Goal: Task Accomplishment & Management: Use online tool/utility

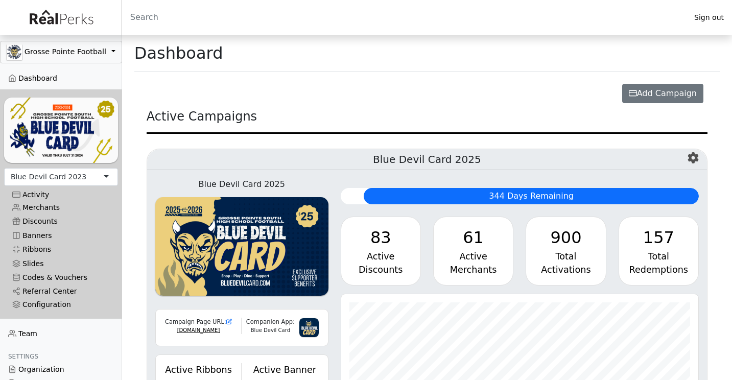
click at [106, 174] on div "Blue Devil Card 2023" at bounding box center [61, 177] width 114 height 18
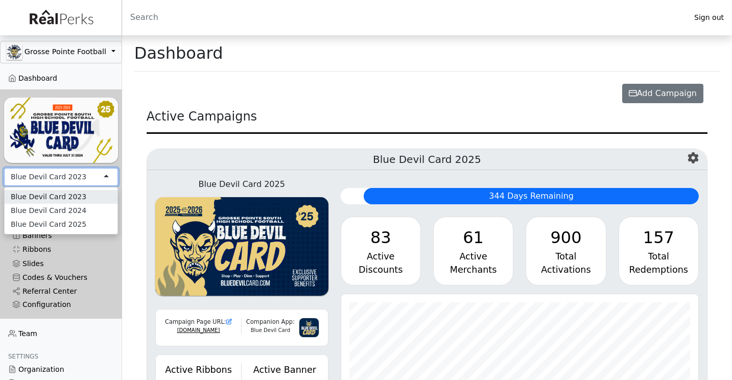
scroll to position [117, 358]
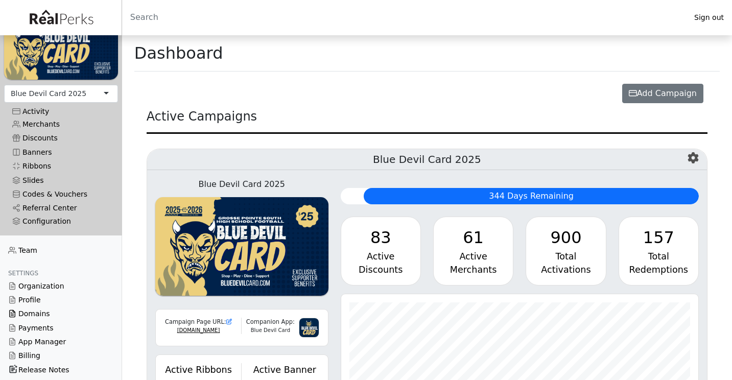
scroll to position [83, 0]
click at [72, 209] on link "Referral Center" at bounding box center [61, 209] width 114 height 14
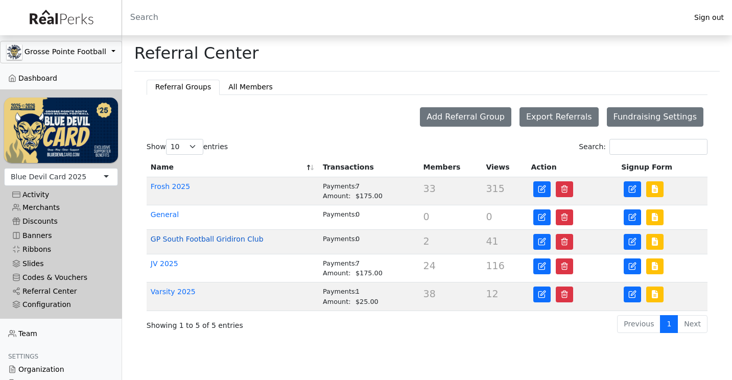
click at [247, 238] on link "GP South Football Gridiron Club" at bounding box center [207, 239] width 113 height 8
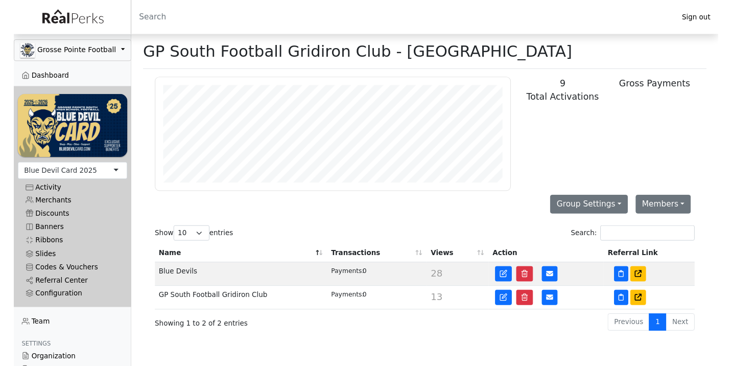
scroll to position [117, 369]
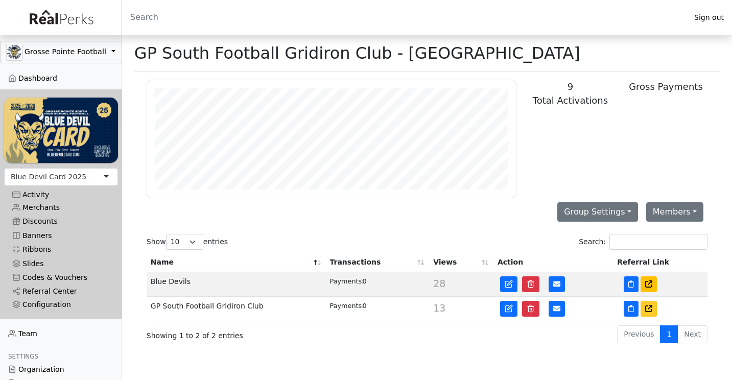
click at [652, 310] on icon at bounding box center [648, 308] width 7 height 7
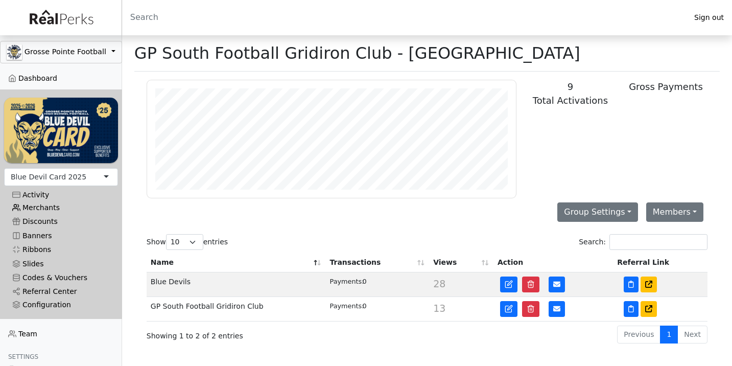
click at [51, 208] on link "Merchants" at bounding box center [61, 208] width 114 height 14
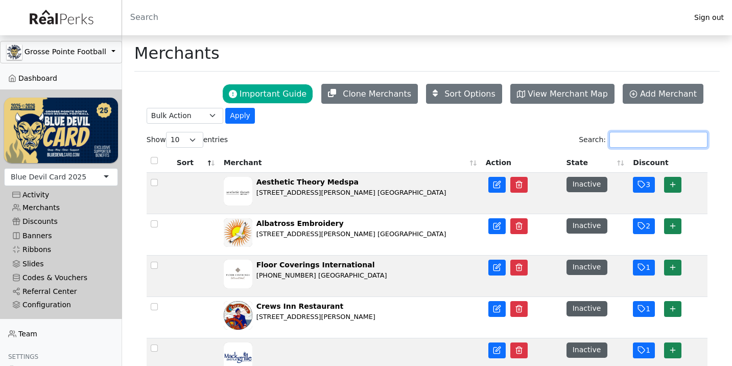
click at [627, 144] on input "Search:" at bounding box center [658, 140] width 98 height 16
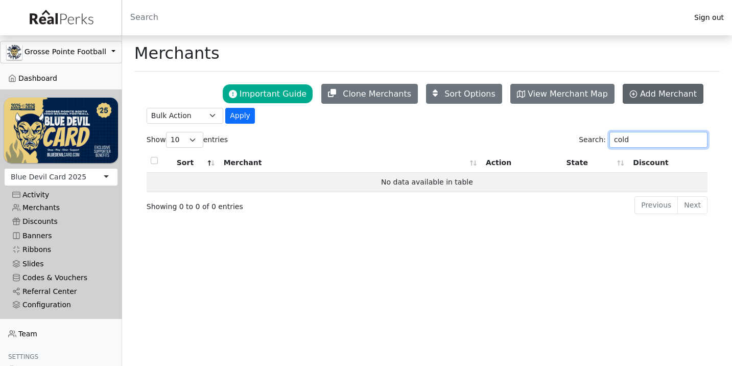
type input "cold"
click at [640, 99] on link "Add Merchant" at bounding box center [663, 94] width 81 height 20
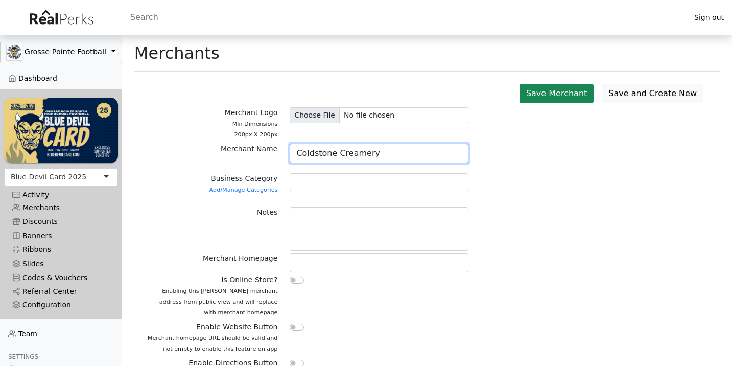
type input "Coldstone Creamery"
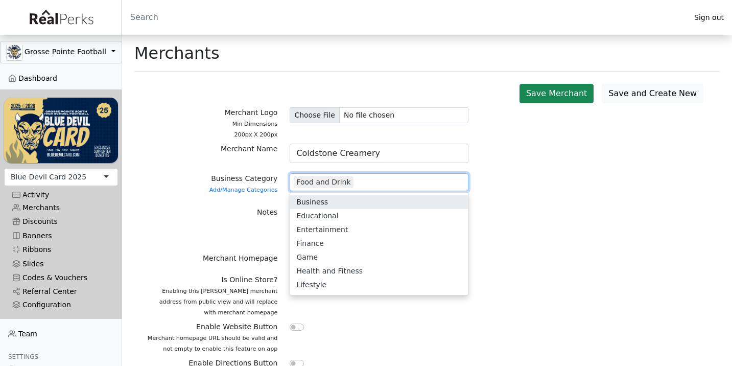
click at [511, 207] on div "Notes" at bounding box center [426, 230] width 573 height 46
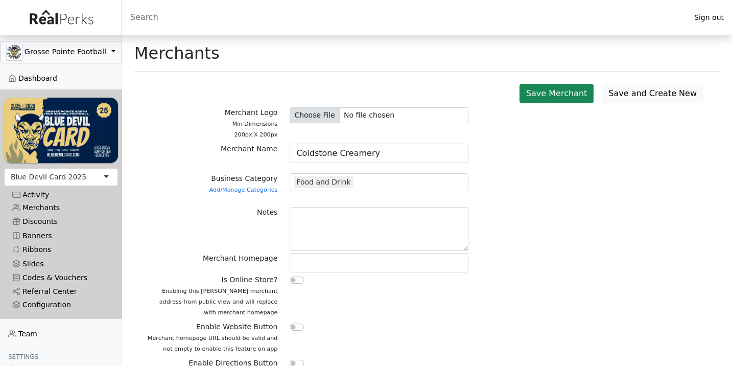
click at [360, 113] on input "file" at bounding box center [379, 115] width 179 height 16
type input "C:\fakepath\pic.jpeg"
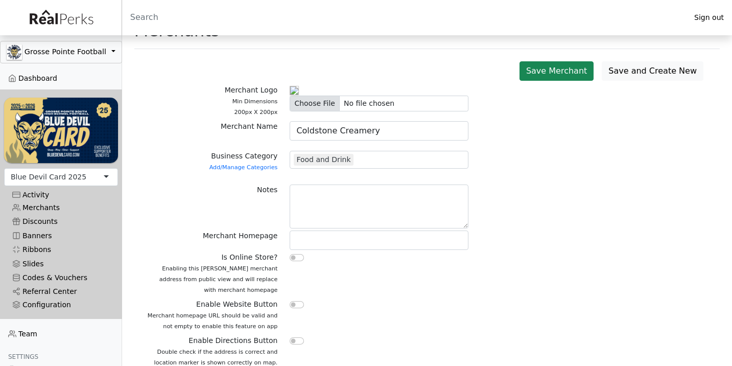
scroll to position [30, 0]
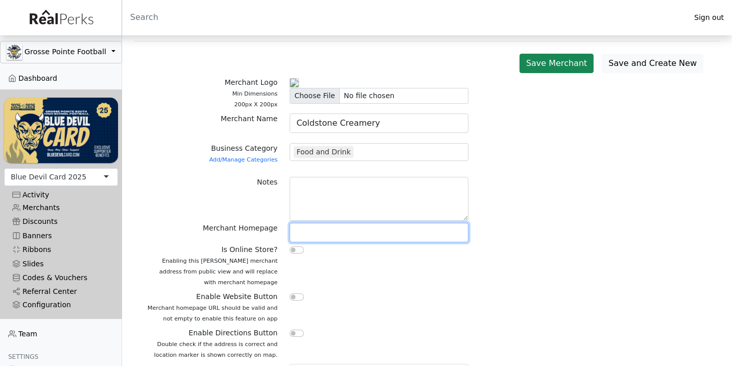
paste input "[URL][DOMAIN_NAME]"
type input "[URL][DOMAIN_NAME]"
click at [295, 300] on input "checkbox" at bounding box center [297, 296] width 14 height 7
checkbox input "true"
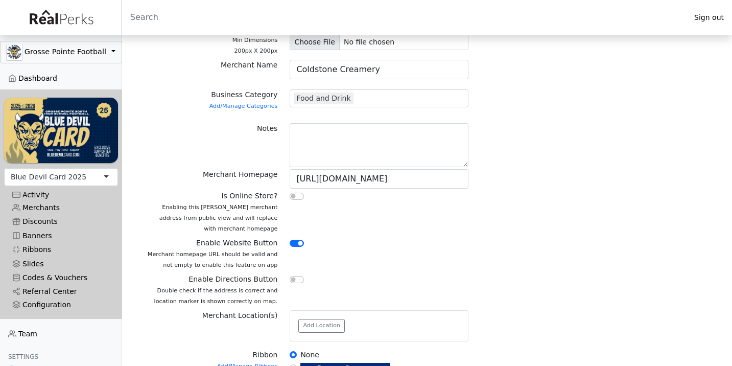
scroll to position [93, 0]
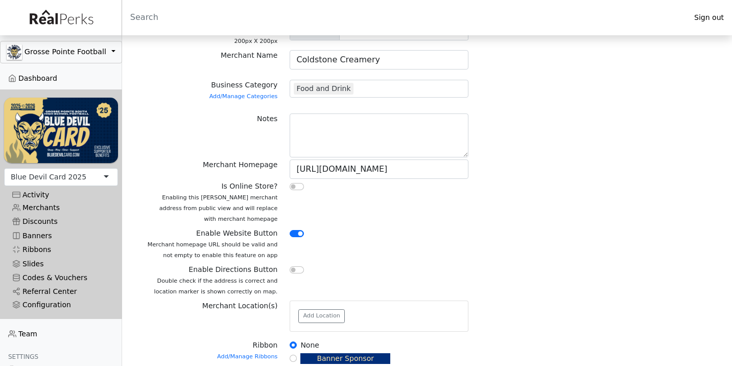
click at [300, 273] on input "checkbox" at bounding box center [297, 269] width 14 height 7
checkbox input "true"
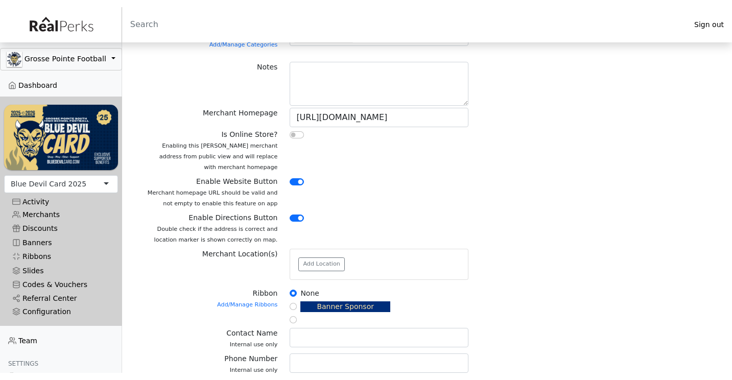
scroll to position [155, 0]
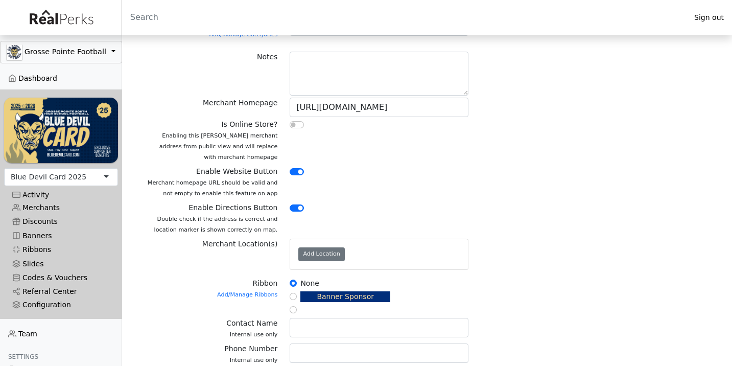
click at [317, 261] on button "Add Location" at bounding box center [321, 254] width 46 height 14
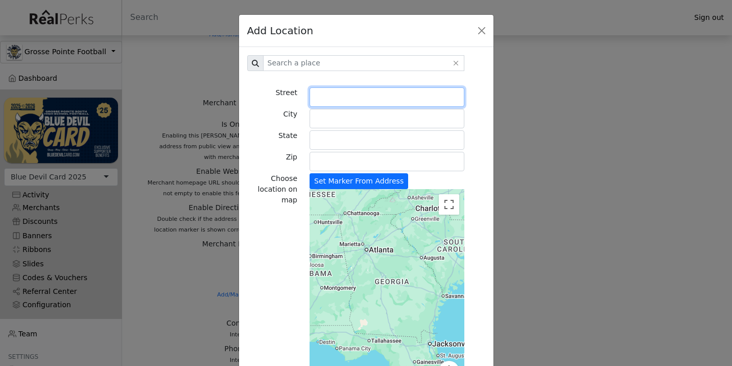
paste input "16823 Kercheval Ave"
type input "16823 Kercheval Avenue"
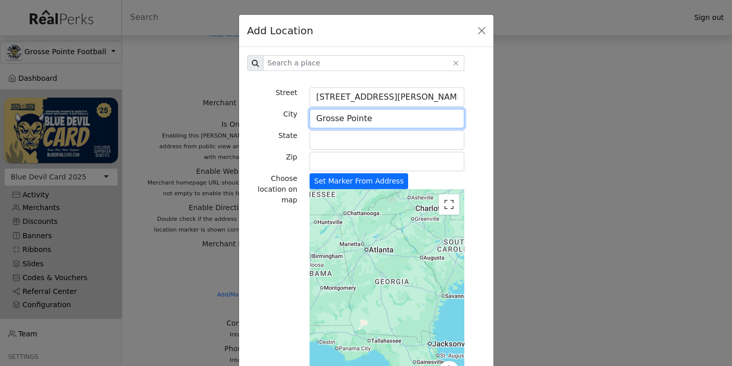
type input "Grosse Pointe"
type input "MI"
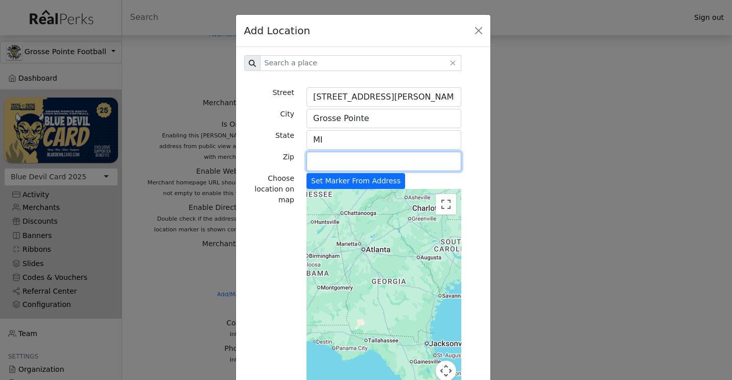
click at [334, 160] on input "Zip" at bounding box center [383, 161] width 155 height 19
type input "48230"
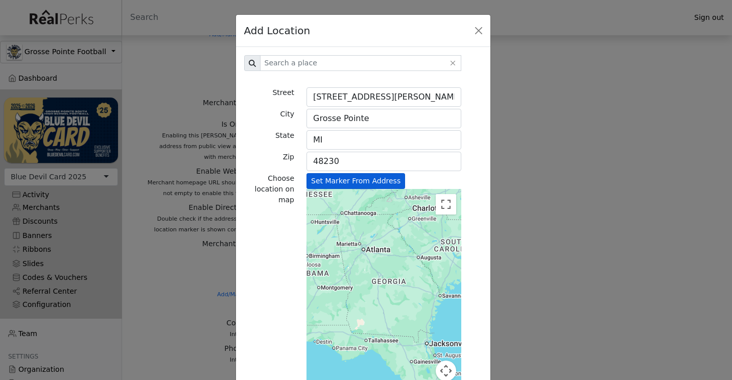
click at [345, 182] on button "Set Marker From Address" at bounding box center [355, 181] width 99 height 16
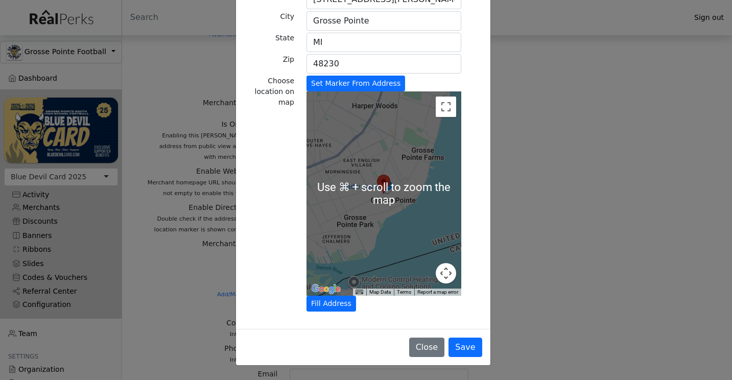
scroll to position [98, 0]
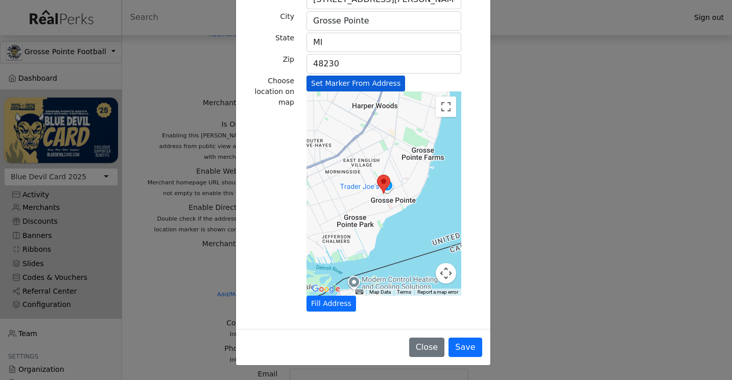
click at [367, 78] on button "Set Marker From Address" at bounding box center [355, 84] width 99 height 16
click at [463, 350] on button "Save" at bounding box center [465, 347] width 33 height 19
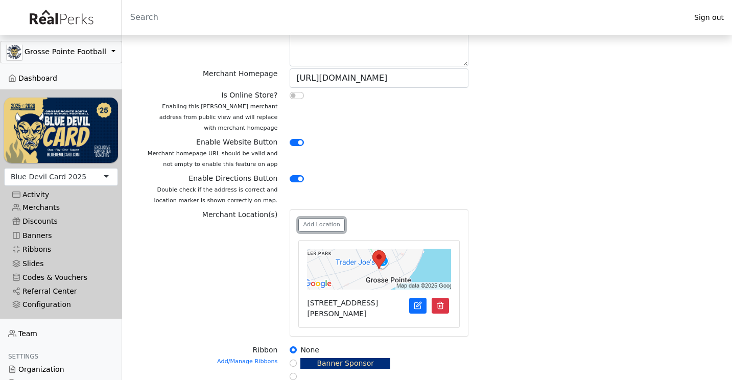
scroll to position [187, 0]
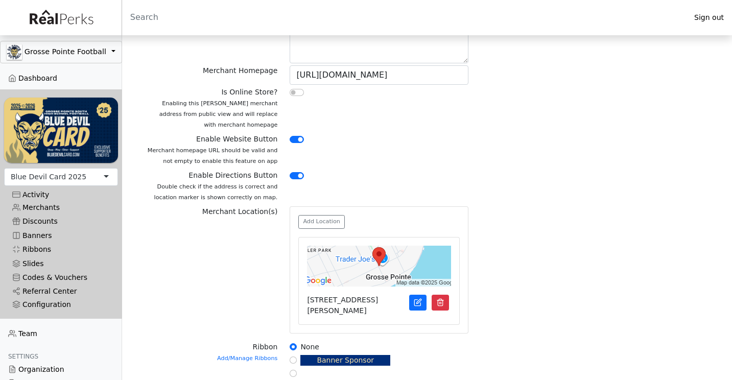
click at [293, 179] on input "checkbox" at bounding box center [297, 175] width 14 height 7
click at [294, 179] on input "checkbox" at bounding box center [297, 175] width 14 height 7
checkbox input "true"
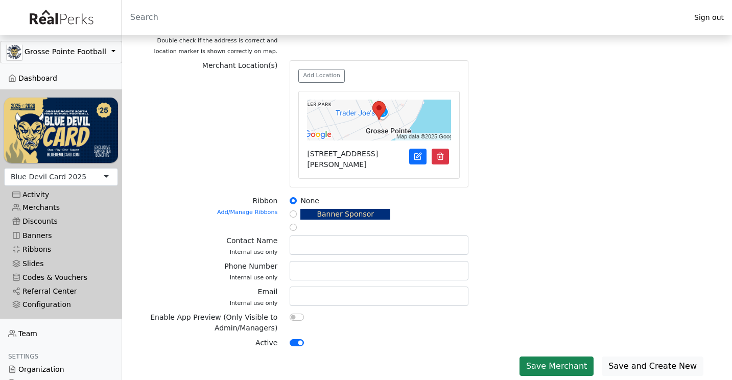
scroll to position [366, 0]
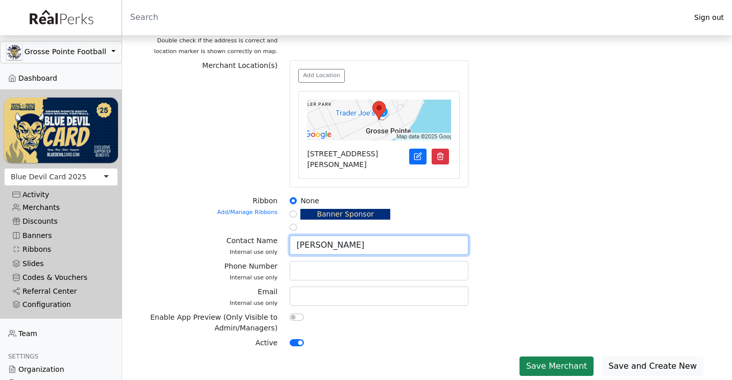
type input "Sarah Sweis"
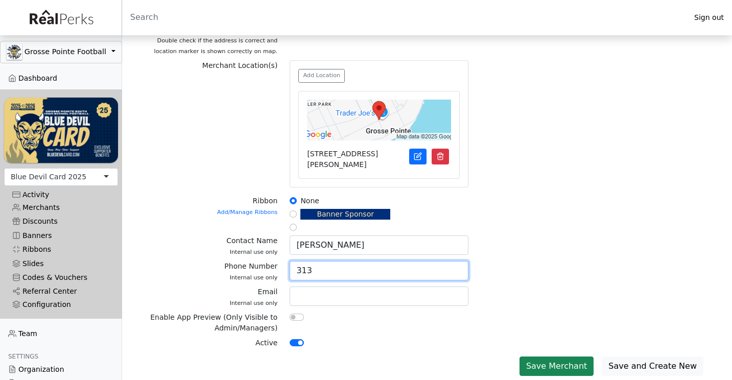
click at [403, 269] on input "313" at bounding box center [379, 270] width 179 height 19
click at [402, 269] on input "313" at bounding box center [379, 270] width 179 height 19
type input "313-886-4020"
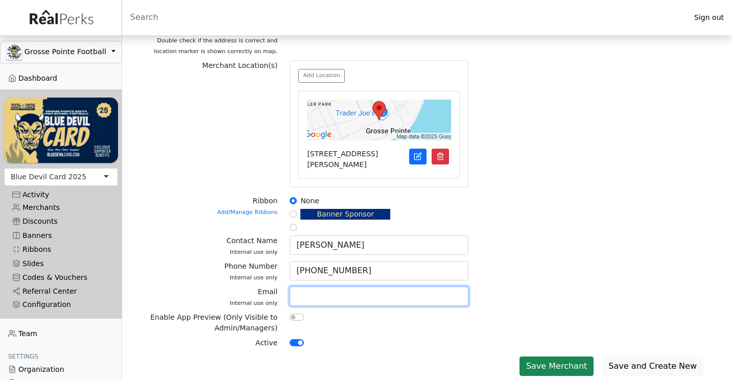
click at [320, 298] on input "text" at bounding box center [379, 296] width 179 height 19
type input "cscgrossepointe@gmail.com"
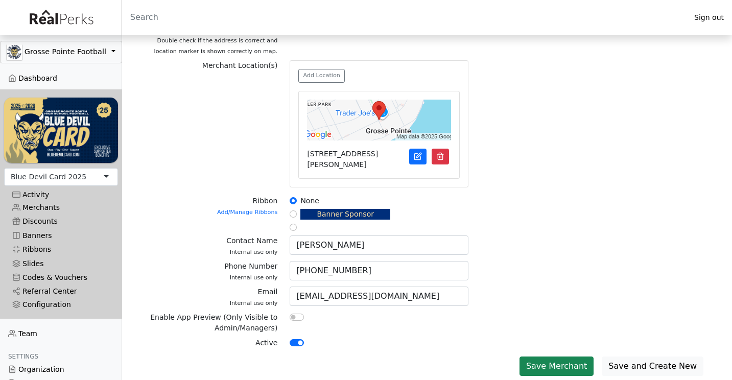
click at [419, 332] on div at bounding box center [379, 325] width 191 height 26
click at [566, 365] on button "Save Merchant" at bounding box center [557, 366] width 74 height 19
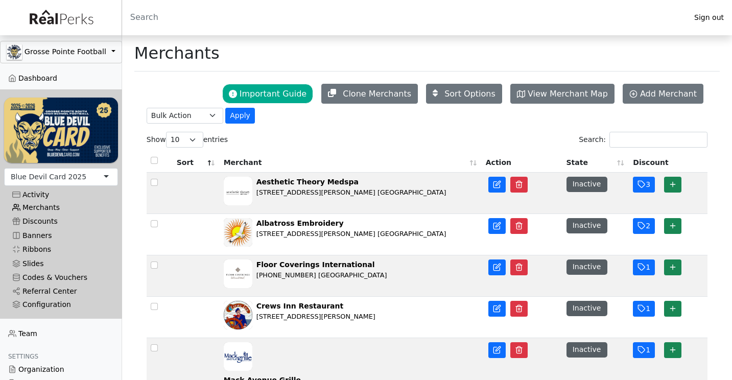
click at [49, 201] on link "Merchants" at bounding box center [61, 208] width 114 height 14
click at [618, 136] on input "Search:" at bounding box center [658, 140] width 98 height 16
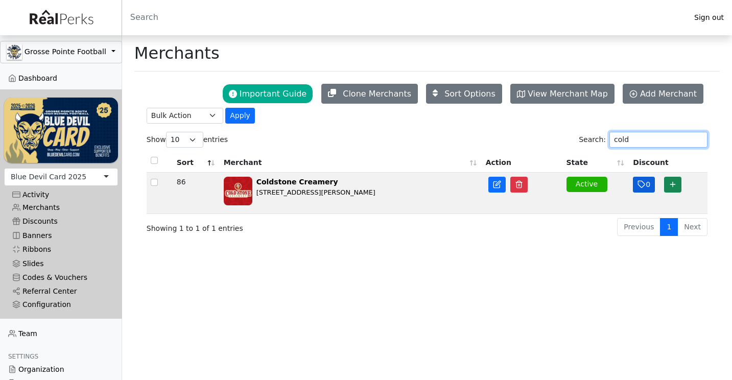
type input "cold"
click at [636, 188] on button "0" at bounding box center [644, 185] width 22 height 16
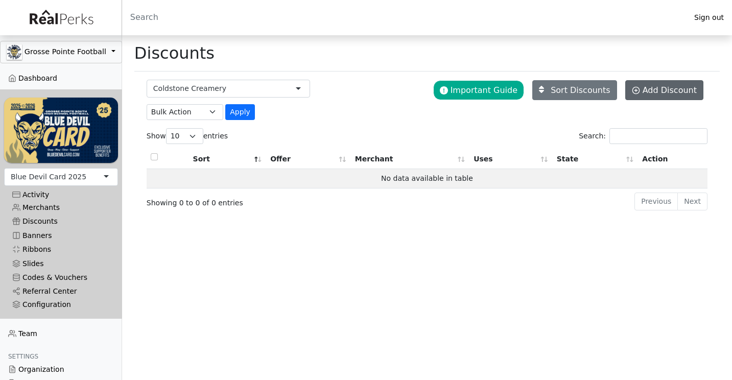
click at [639, 93] on circle at bounding box center [635, 90] width 7 height 7
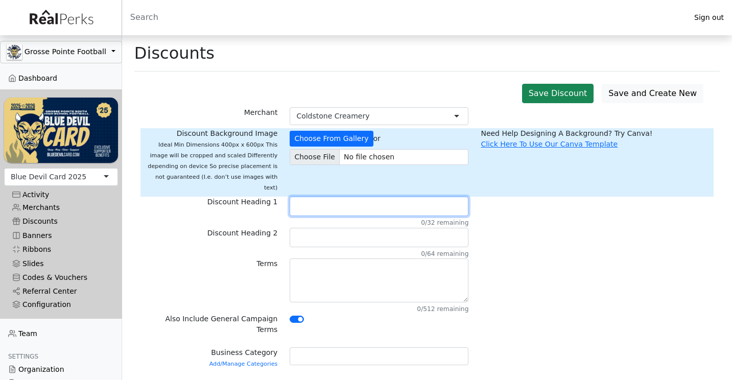
click at [322, 197] on input "text" at bounding box center [379, 206] width 179 height 19
type input "$5 Off a Cake"
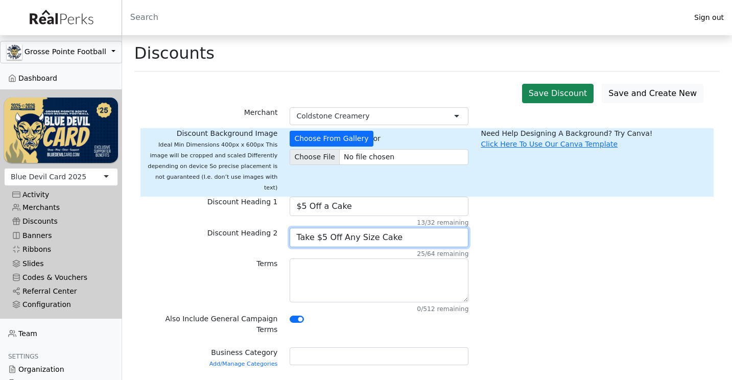
type input "Take $5 Off Any Size Cake"
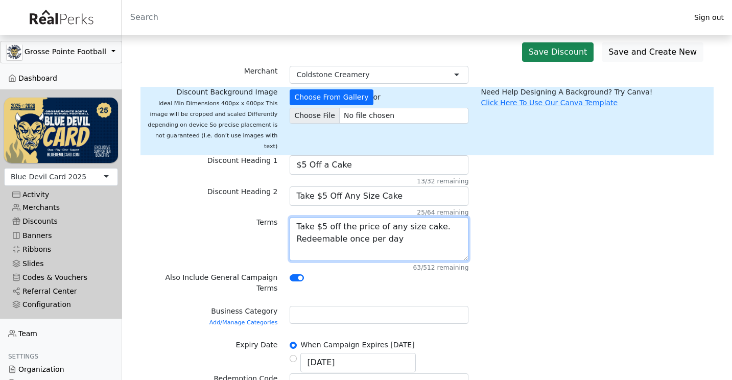
scroll to position [42, 0]
type textarea "Take $5 off the price of any size cake. Redeemable once per day"
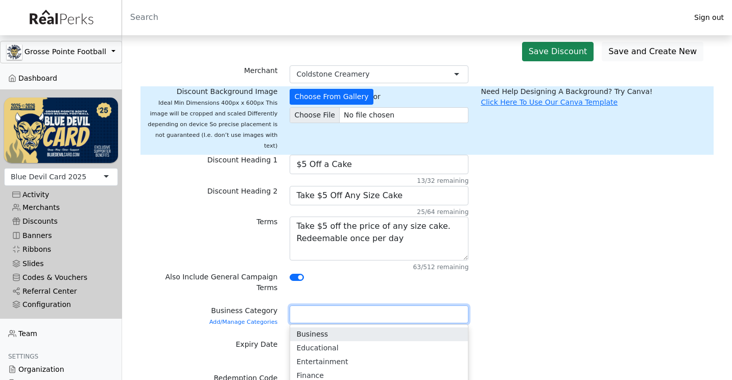
click at [328, 305] on div at bounding box center [379, 314] width 179 height 18
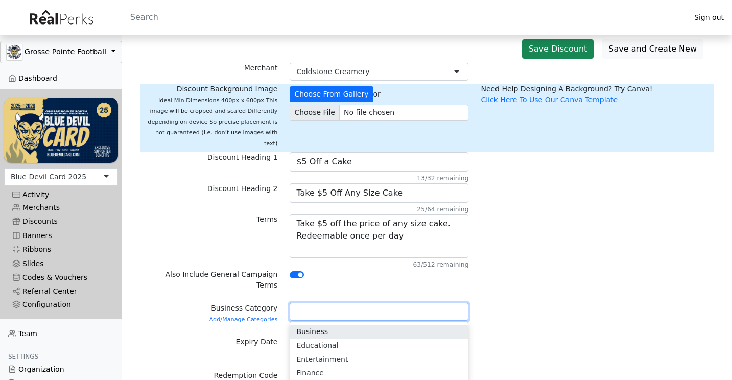
scroll to position [46, 0]
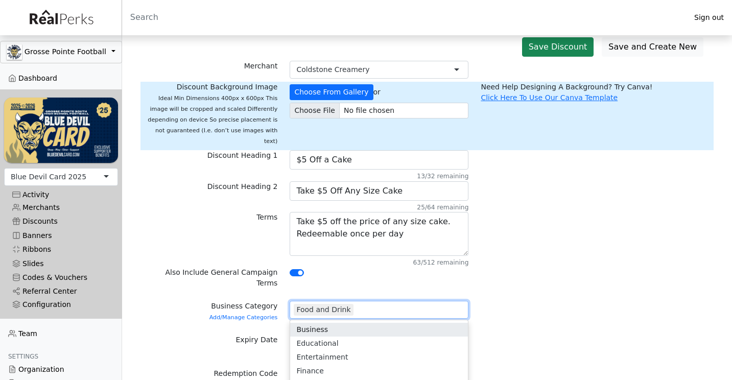
click at [554, 275] on form "Merchant Coldstone Creamery Coldstone Creamery Discount Background Image Ideal …" at bounding box center [427, 313] width 561 height 504
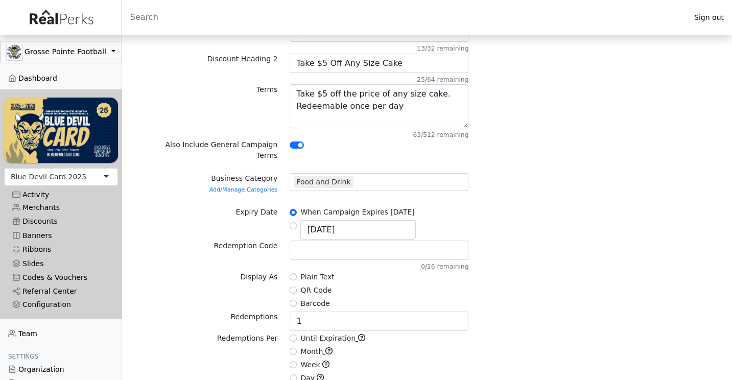
scroll to position [176, 0]
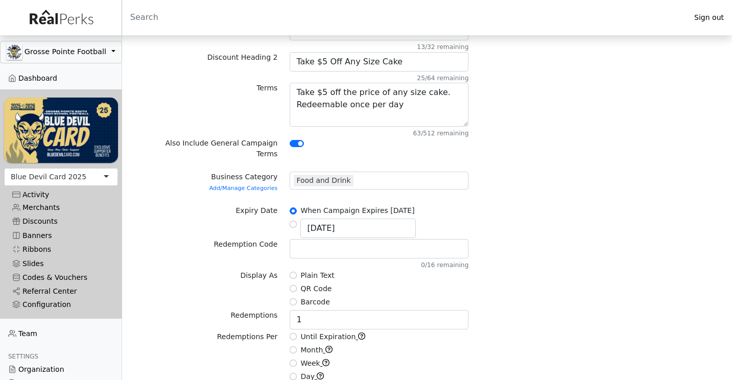
click at [295, 373] on input "Day" at bounding box center [293, 376] width 7 height 7
radio input "true"
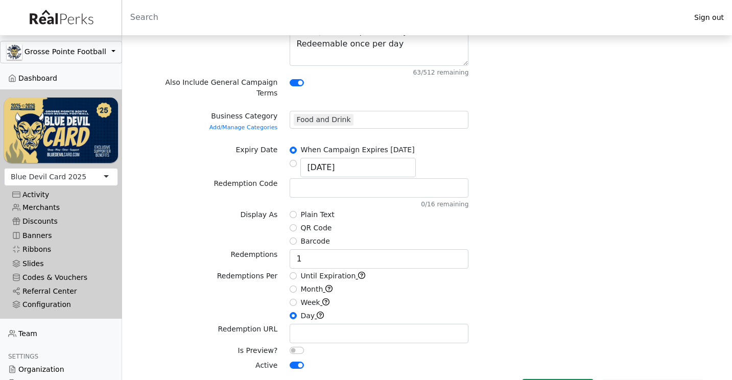
scroll to position [236, 0]
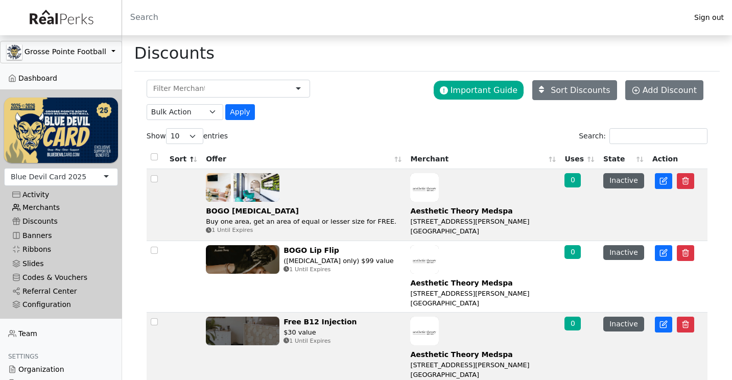
click at [48, 204] on link "Merchants" at bounding box center [61, 208] width 114 height 14
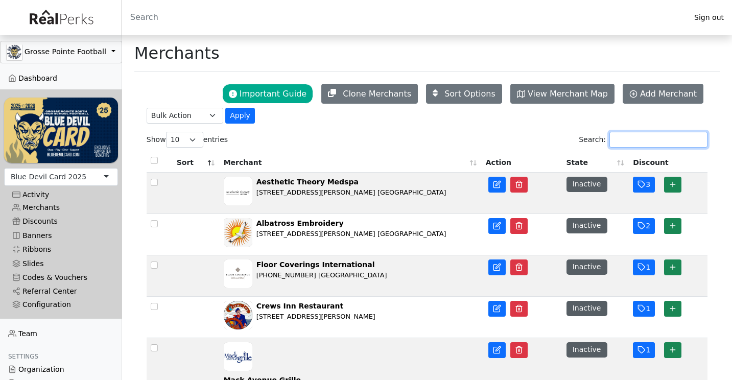
click at [638, 135] on input "Search:" at bounding box center [658, 140] width 98 height 16
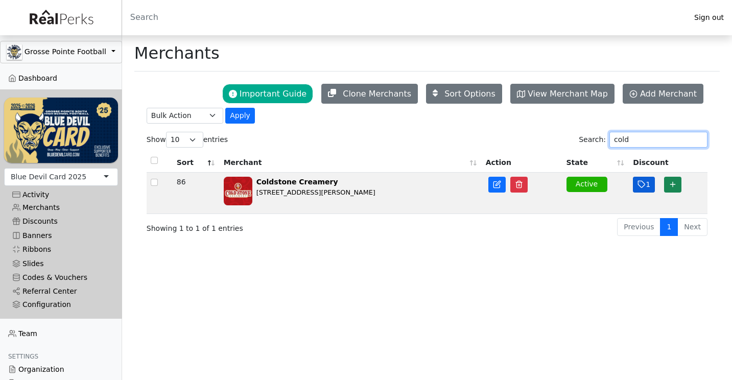
type input "cold"
click at [646, 184] on button "1" at bounding box center [644, 185] width 22 height 16
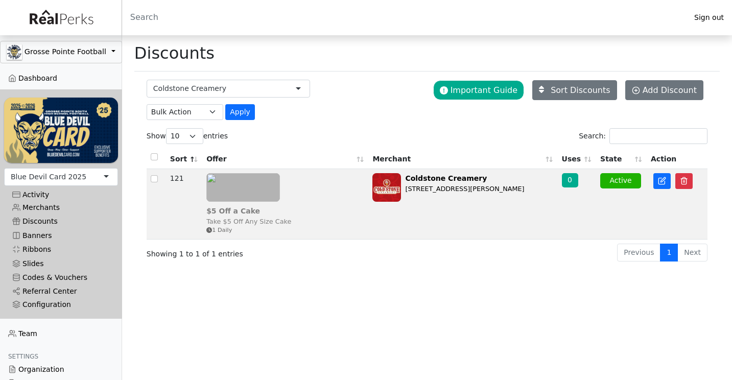
click at [269, 190] on img at bounding box center [243, 187] width 74 height 29
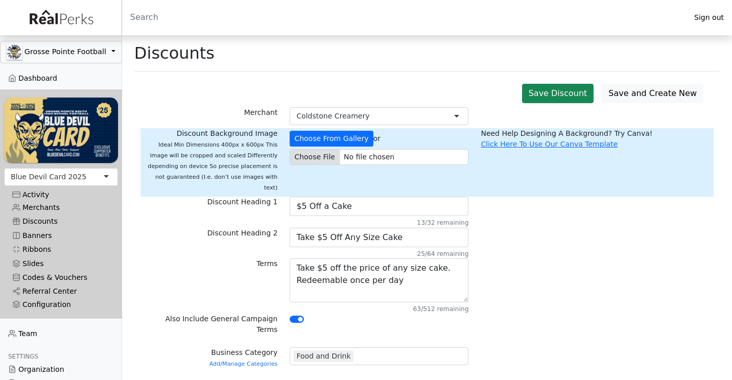
click at [324, 157] on input "file" at bounding box center [379, 157] width 179 height 16
type input "C:\fakepath\image.jpeg"
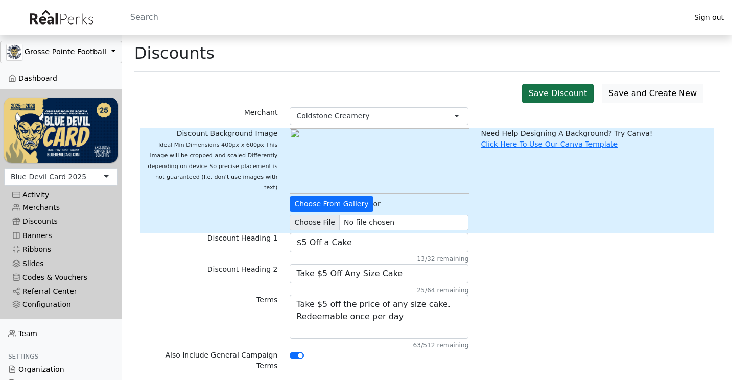
click at [585, 97] on button "Save Discount" at bounding box center [558, 93] width 72 height 19
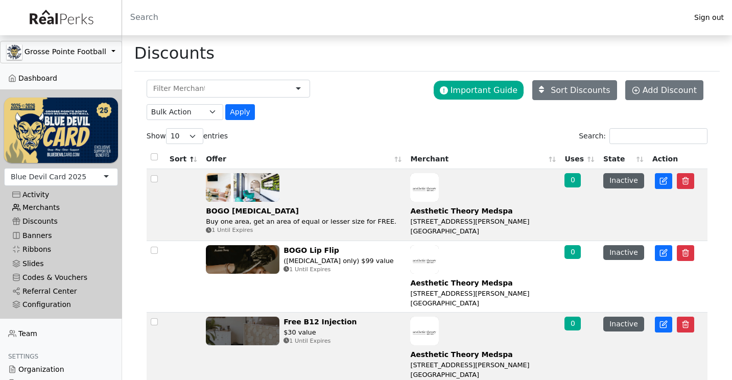
click at [50, 204] on link "Merchants" at bounding box center [61, 208] width 114 height 14
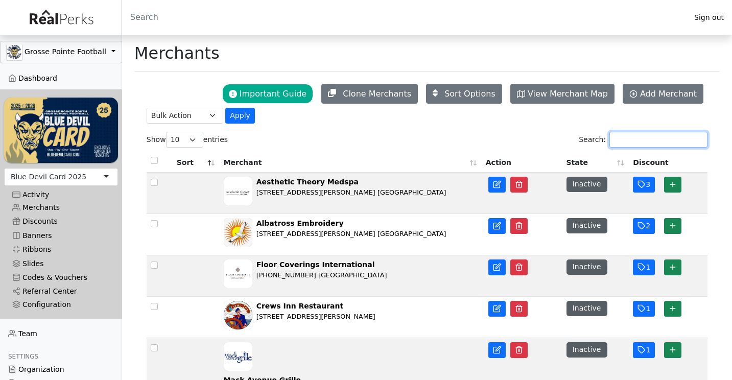
click at [614, 141] on input "Search:" at bounding box center [658, 140] width 98 height 16
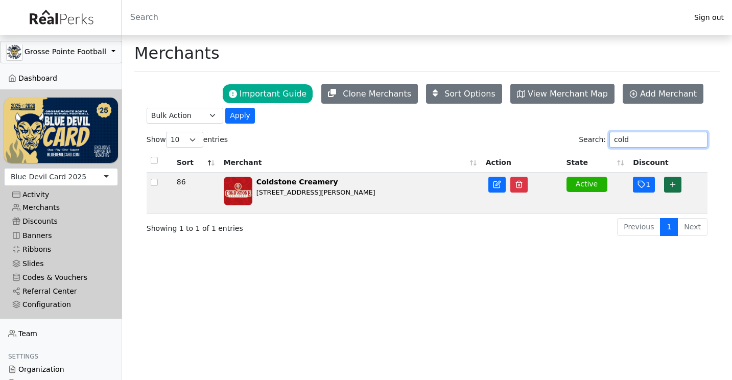
type input "cold"
click at [678, 181] on button "button" at bounding box center [672, 185] width 17 height 16
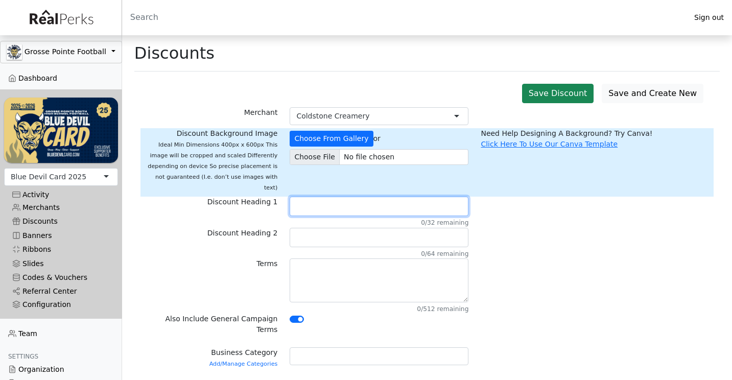
click at [313, 197] on input "text" at bounding box center [379, 206] width 179 height 19
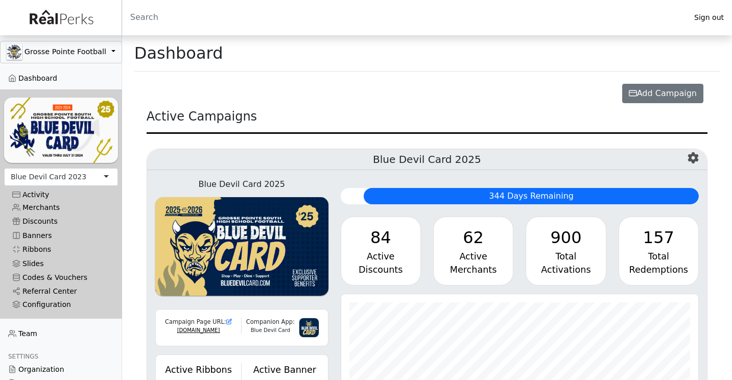
scroll to position [117, 358]
click at [103, 178] on div "Blue Devil Card 2023" at bounding box center [61, 177] width 114 height 18
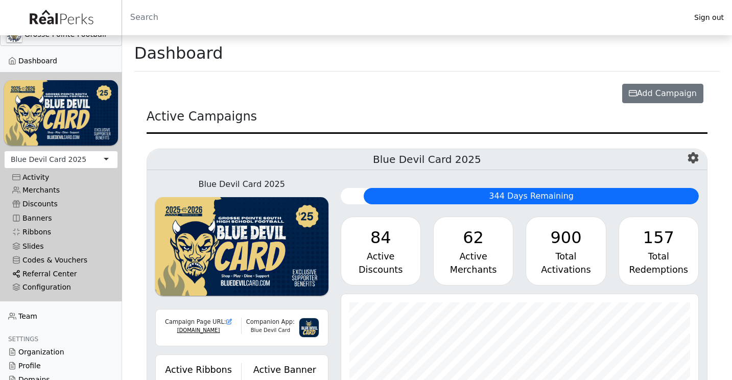
scroll to position [23, 0]
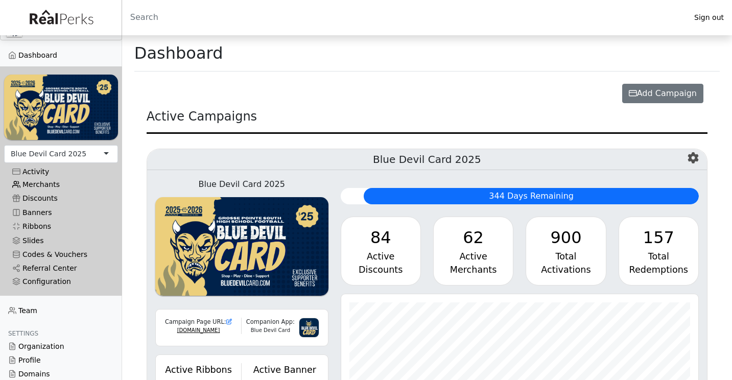
click at [61, 182] on link "Merchants" at bounding box center [61, 185] width 114 height 14
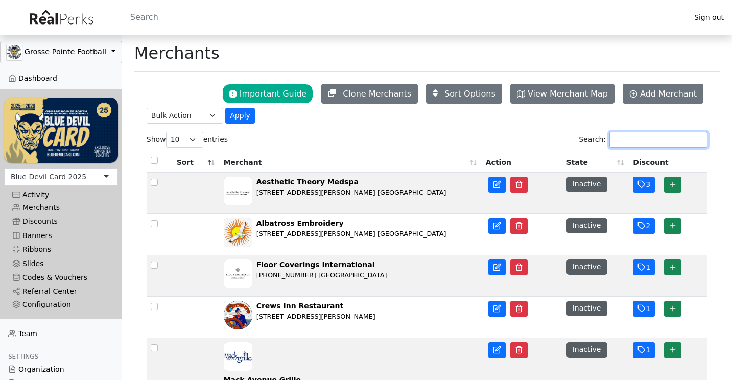
click at [641, 140] on input "Search:" at bounding box center [658, 140] width 98 height 16
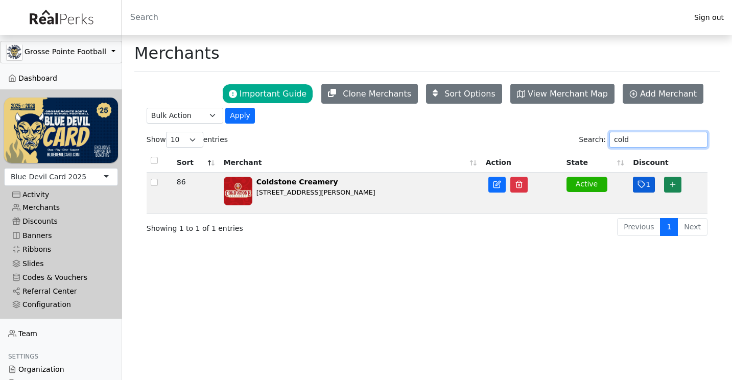
type input "cold"
click at [645, 188] on icon "button" at bounding box center [642, 184] width 8 height 8
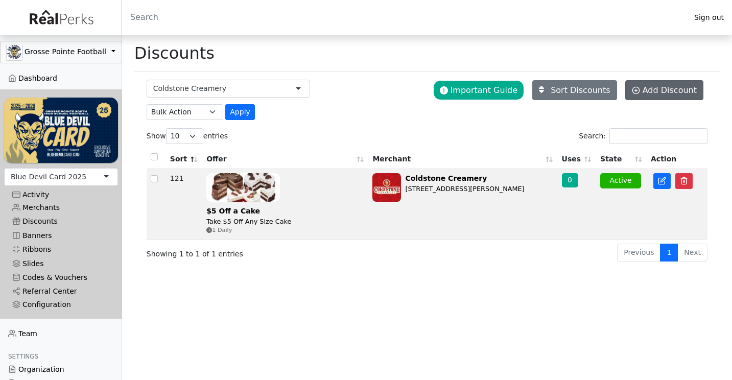
click at [640, 87] on icon at bounding box center [636, 90] width 8 height 8
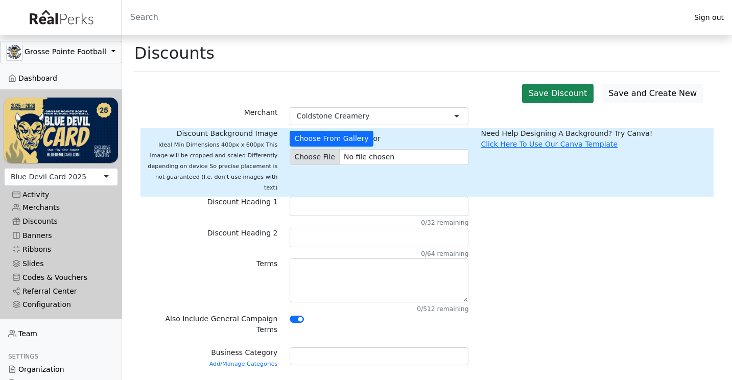
click at [317, 163] on input "file" at bounding box center [379, 157] width 179 height 16
type input "C:\fakepath\ad22793b-9bd3-4554-b6d9-efd1b25f51cc.jpeg"
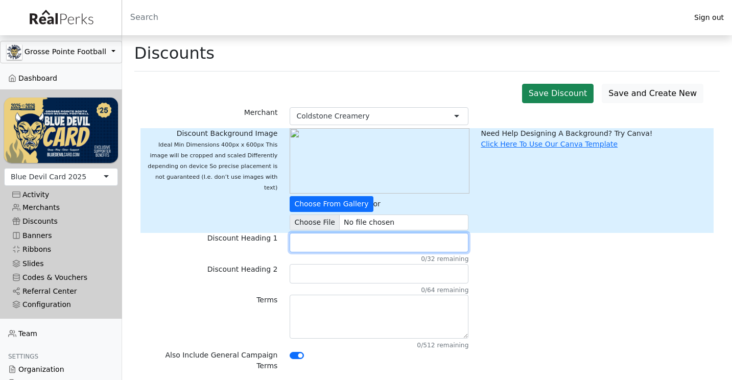
click at [324, 244] on input "text" at bounding box center [379, 242] width 179 height 19
type input "BOGO LV or GH signature"
click at [349, 247] on input "BOGO LV or GH signature" at bounding box center [379, 242] width 179 height 19
click at [326, 239] on input "BOGO LV or GH signature" at bounding box center [379, 242] width 179 height 19
drag, startPoint x: 326, startPoint y: 239, endPoint x: 384, endPoint y: 243, distance: 57.9
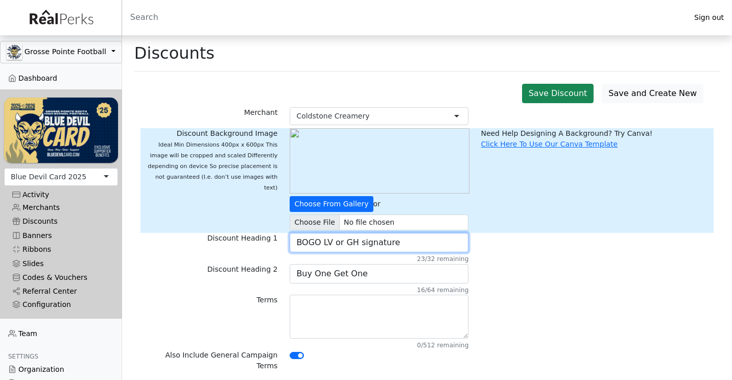
click at [384, 243] on input "BOGO LV or GH signature" at bounding box center [379, 242] width 179 height 19
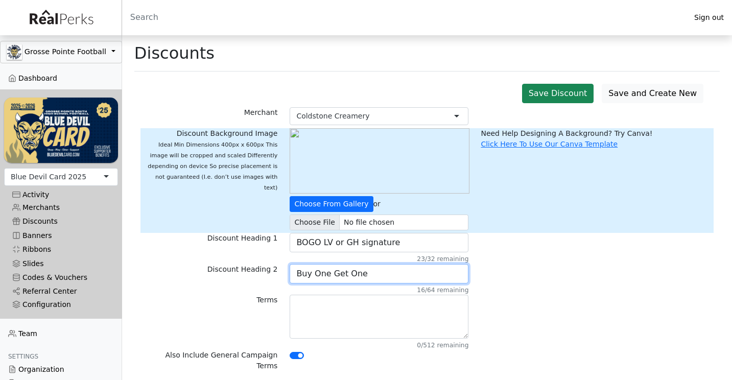
click at [379, 273] on input "Buy One Get One" at bounding box center [379, 273] width 179 height 19
paste input "LV or GH signature"
click at [361, 275] on input "Buy One Get One LV or GH signature" at bounding box center [379, 273] width 179 height 19
type input "Buy One Get One free LV or GH signature"
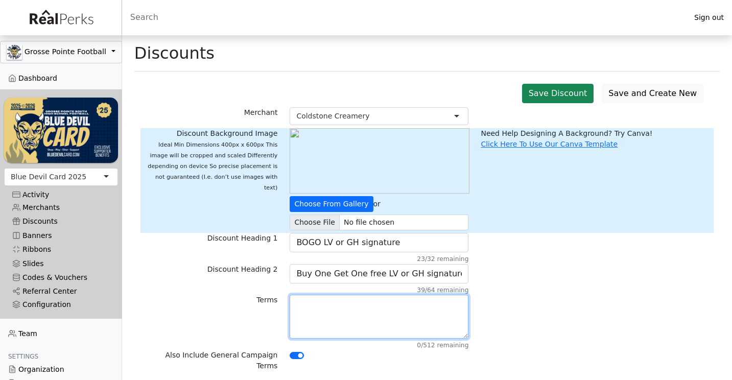
click at [402, 309] on textarea at bounding box center [379, 317] width 179 height 44
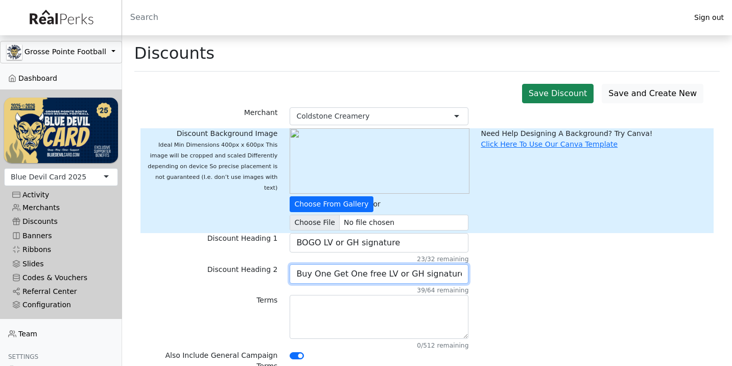
click at [350, 274] on input "Buy One Get One free LV or GH signature" at bounding box center [379, 273] width 179 height 19
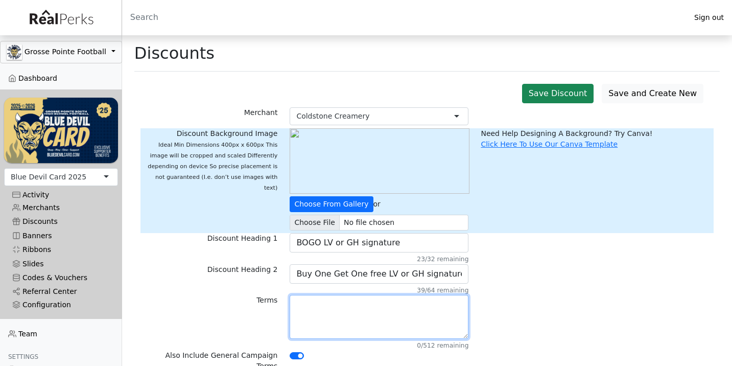
click at [341, 311] on textarea at bounding box center [379, 317] width 179 height 44
paste textarea "Buy One Get One free LV or GH signature"
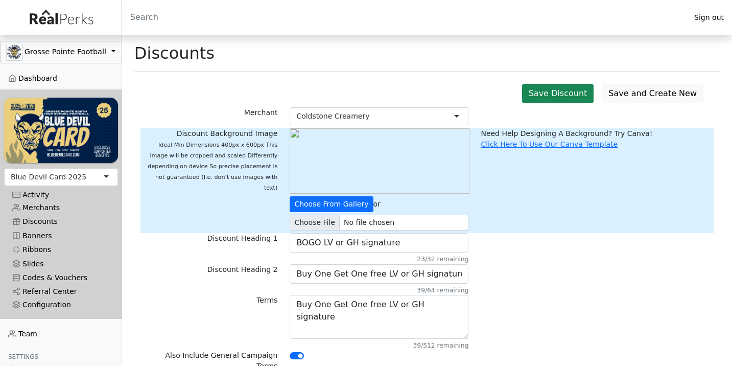
click at [514, 6] on input "Search" at bounding box center [404, 17] width 564 height 25
click at [454, 308] on textarea "Buy One Get One free LV or GH signature" at bounding box center [379, 317] width 179 height 44
paste textarea "Signature Creations"
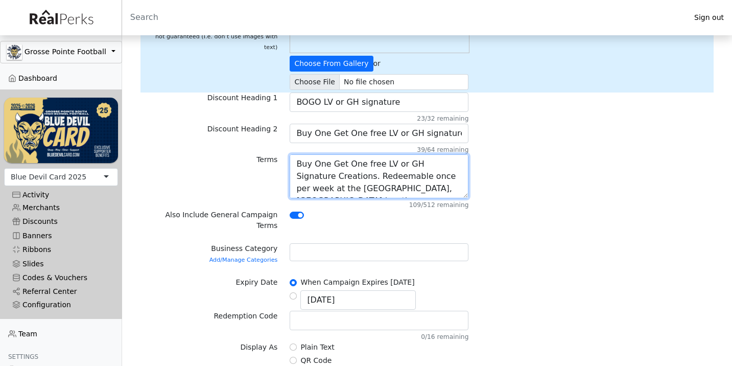
scroll to position [155, 0]
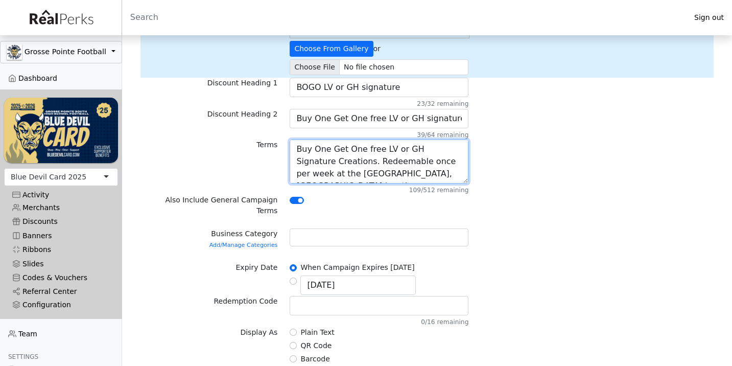
type textarea "Buy One Get One free LV or GH Signature Creations. Redeemable once per week at …"
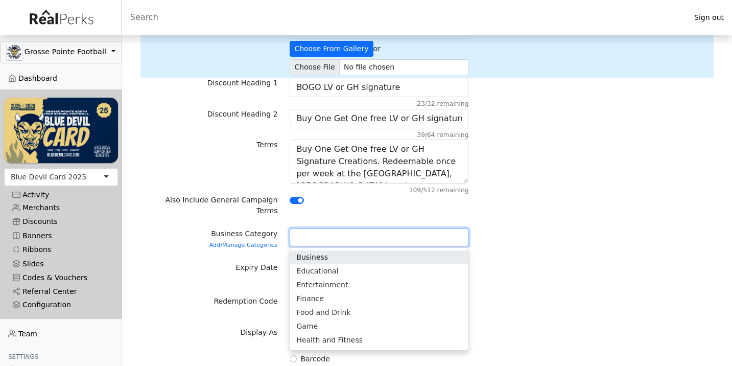
click at [374, 228] on div at bounding box center [379, 237] width 179 height 18
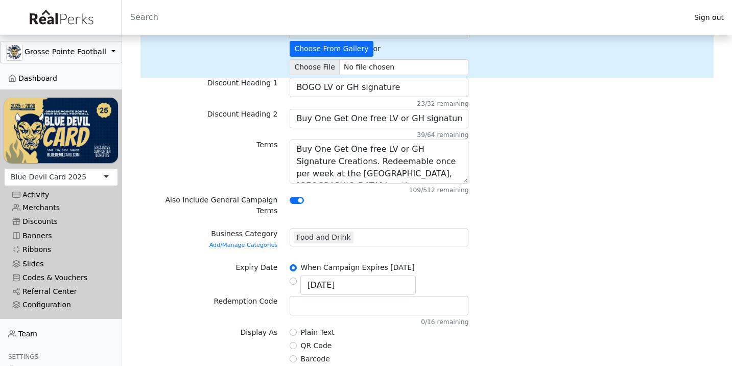
click at [246, 327] on label "Display As" at bounding box center [258, 332] width 37 height 11
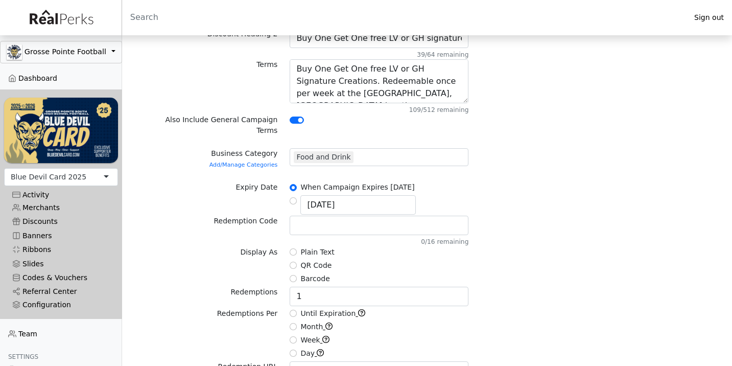
scroll to position [279, 0]
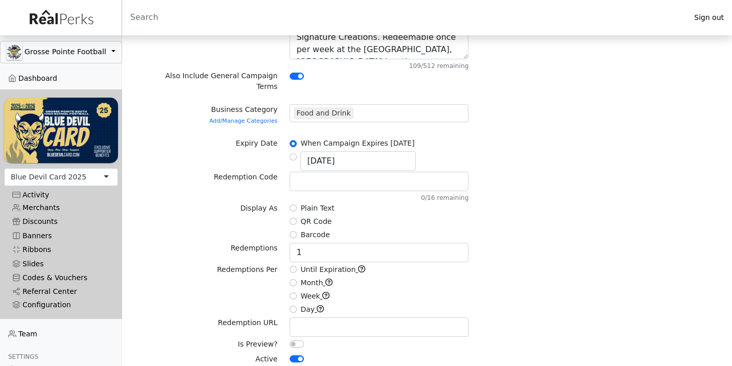
click at [292, 204] on input "Plain Text" at bounding box center [293, 207] width 7 height 7
radio input "true"
click at [295, 292] on input "Week" at bounding box center [293, 295] width 7 height 7
radio input "true"
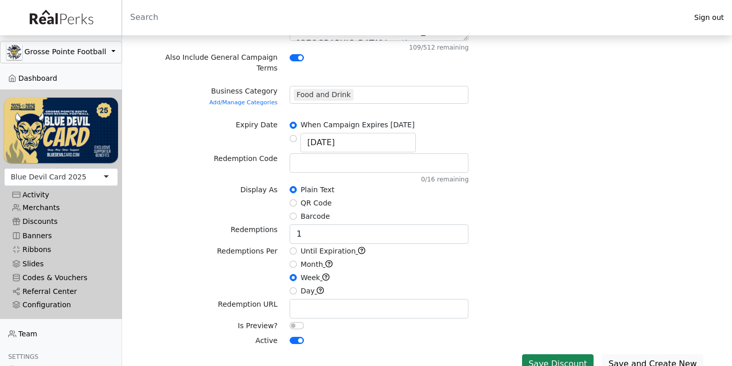
scroll to position [297, 0]
click at [565, 355] on button "Save Discount" at bounding box center [558, 364] width 72 height 19
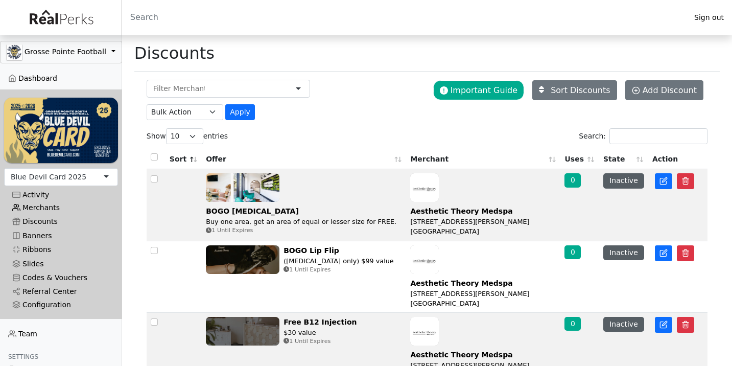
click at [54, 206] on link "Merchants" at bounding box center [61, 208] width 114 height 14
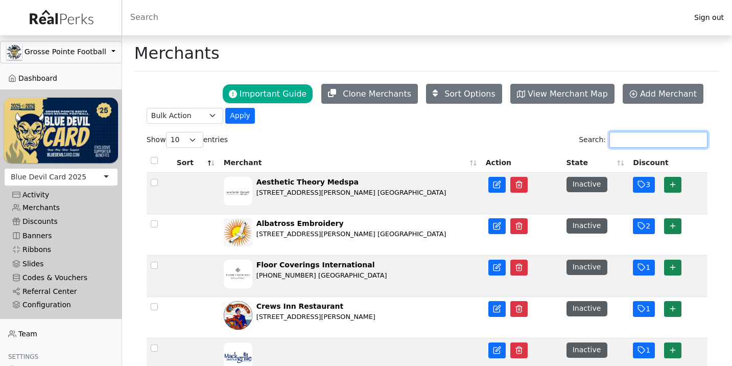
click at [623, 137] on input "Search:" at bounding box center [658, 140] width 98 height 16
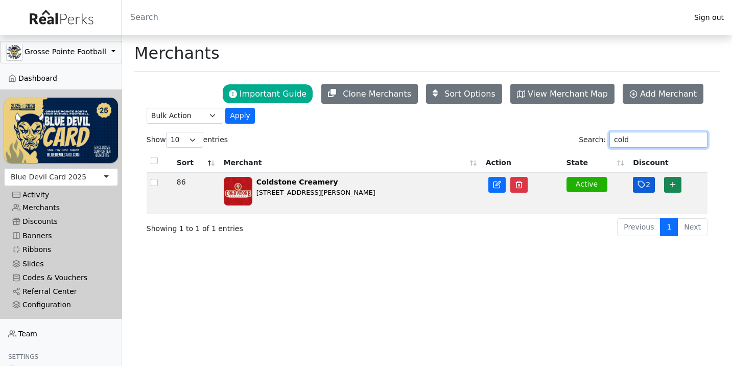
type input "cold"
click at [648, 185] on button "2" at bounding box center [644, 185] width 22 height 16
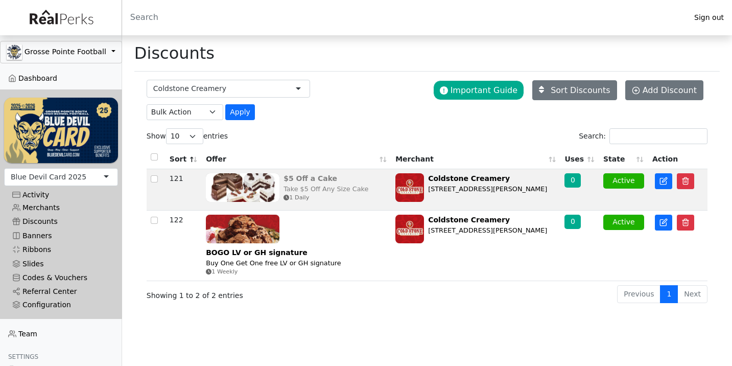
click at [265, 196] on img at bounding box center [243, 187] width 74 height 29
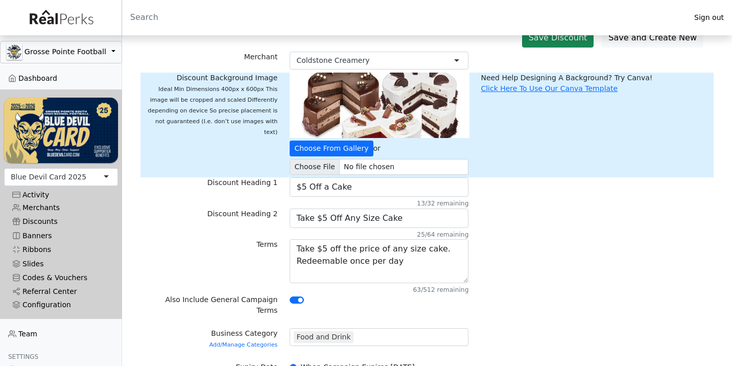
scroll to position [59, 0]
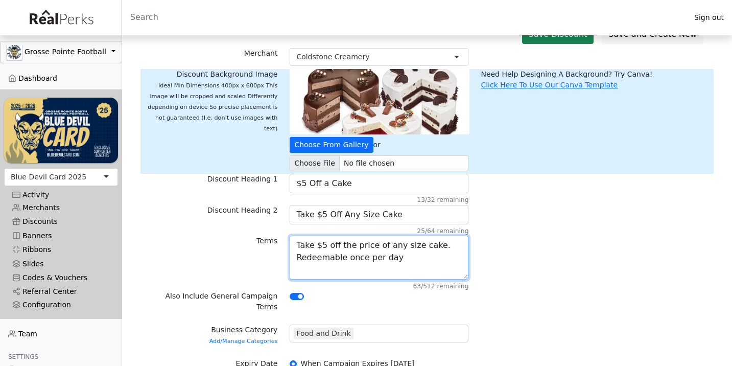
click at [397, 261] on textarea "Take $5 off the price of any size cake. Redeemable once per day" at bounding box center [379, 257] width 179 height 44
type textarea "Take $5 off the price of any size cake. Redeemable once per day at the [GEOGRAP…"
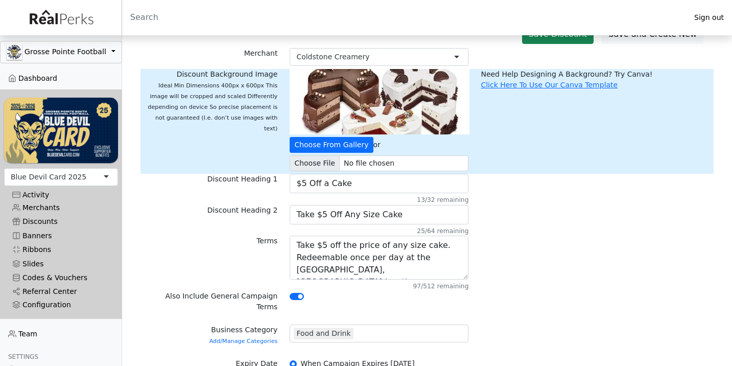
click at [580, 286] on div "Terms Take $5 off the price of any size cake. Redeemable once per day 97/512 re…" at bounding box center [426, 262] width 573 height 55
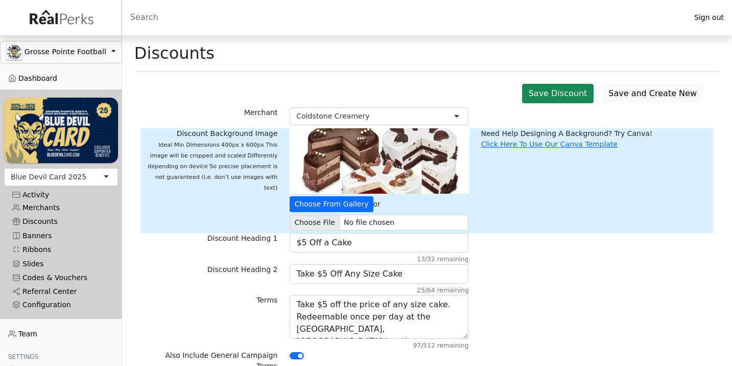
scroll to position [0, 0]
click at [570, 96] on button "Save Discount" at bounding box center [558, 93] width 72 height 19
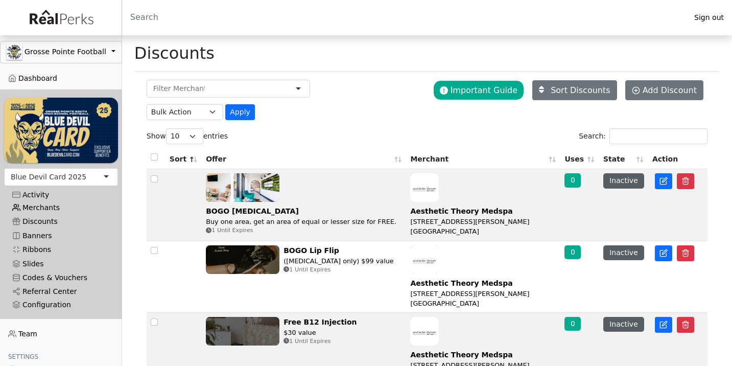
click at [55, 207] on link "Merchants" at bounding box center [61, 208] width 114 height 14
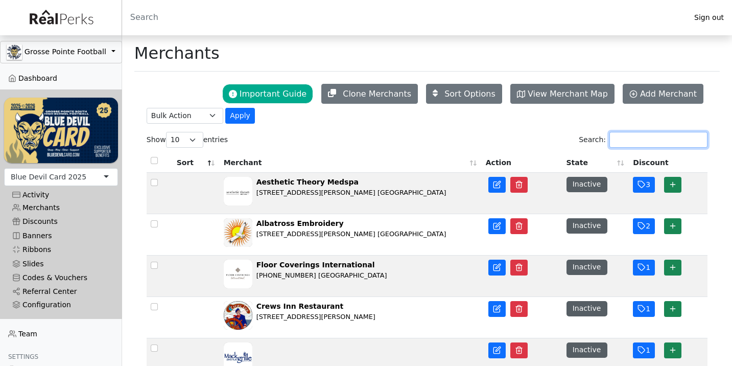
click at [618, 145] on input "Search:" at bounding box center [658, 140] width 98 height 16
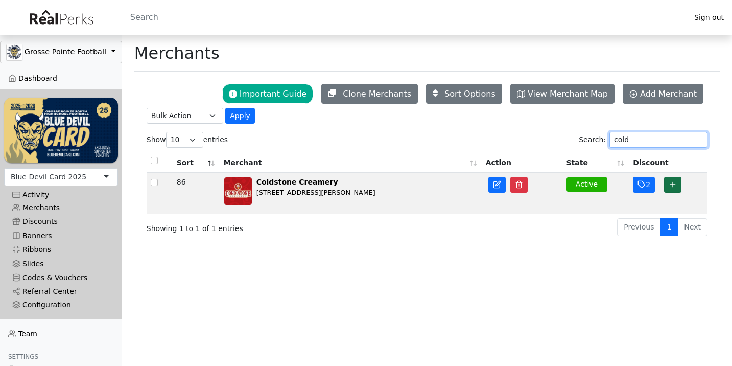
type input "cold"
click at [674, 183] on icon "button" at bounding box center [673, 184] width 8 height 8
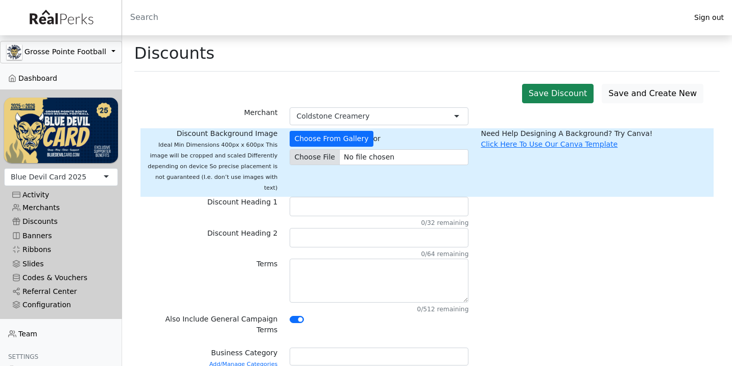
click at [322, 160] on input "file" at bounding box center [379, 157] width 179 height 16
type input "C:\fakepath\image (1).jpeg"
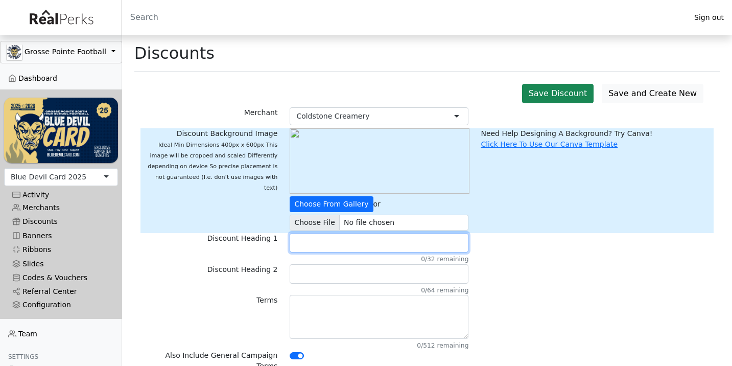
click at [356, 243] on input "text" at bounding box center [379, 242] width 179 height 19
click at [403, 242] on input "Free Waffle with Signature Creat" at bounding box center [379, 242] width 179 height 19
click at [345, 242] on input "Free Waffle with SignaturE" at bounding box center [379, 242] width 179 height 19
drag, startPoint x: 345, startPoint y: 242, endPoint x: 404, endPoint y: 238, distance: 59.4
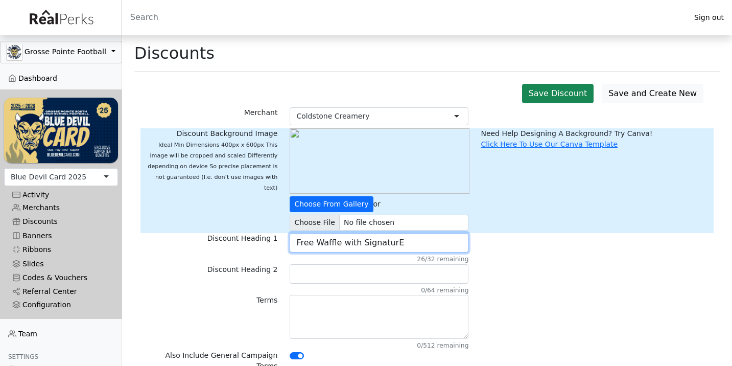
click at [404, 239] on input "Free Waffle with SignaturE" at bounding box center [379, 242] width 179 height 19
type input "Free Waffle"
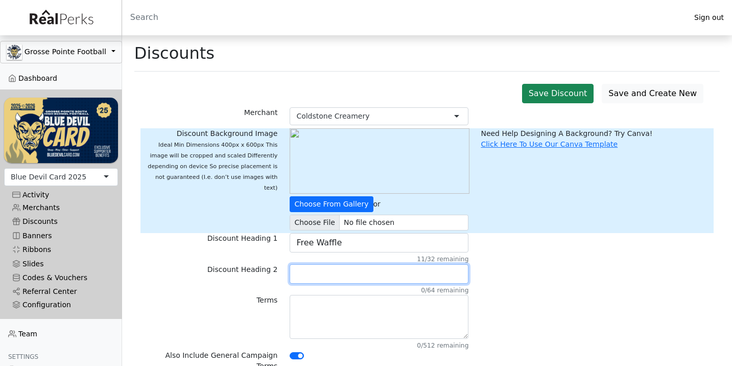
click at [350, 271] on input "text" at bounding box center [379, 273] width 179 height 19
type input "G"
type input "Free Waffle"
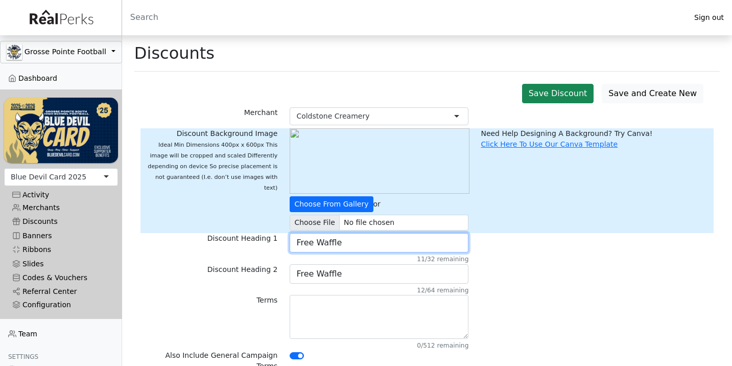
click at [318, 243] on input "Free Waffle" at bounding box center [379, 242] width 179 height 19
type input "Free Plain Waffle"
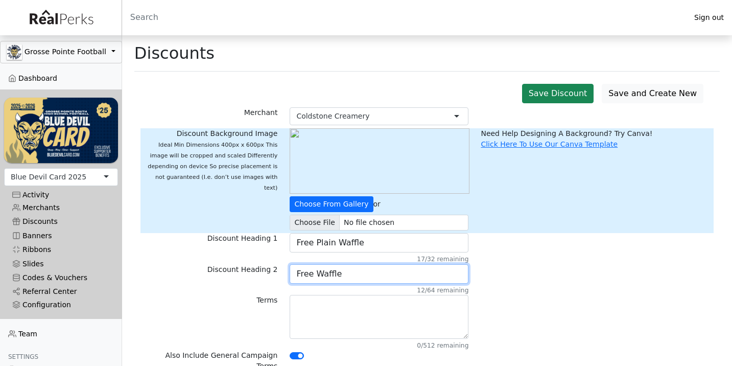
click at [352, 277] on input "Free Waffle" at bounding box center [379, 273] width 179 height 19
click at [331, 272] on input "Free Waffle" at bounding box center [379, 273] width 179 height 19
type input "Free Plain Waffle with Signature Creations *"
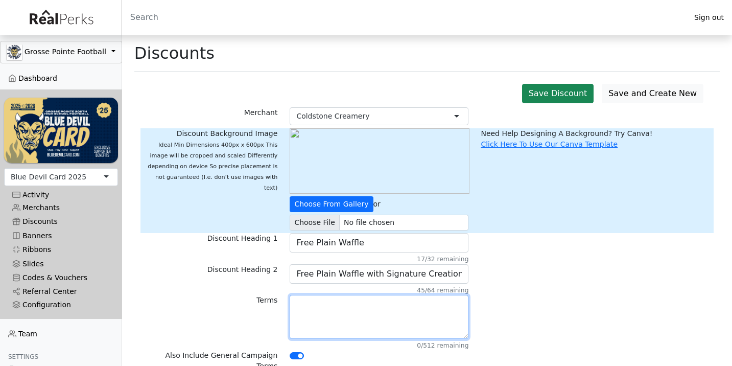
click at [307, 317] on textarea at bounding box center [379, 317] width 179 height 44
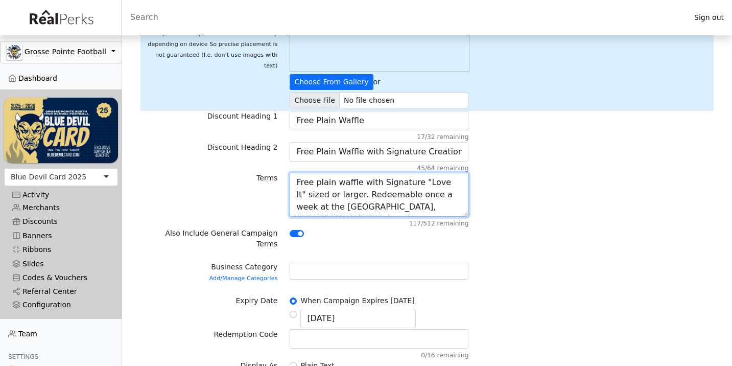
scroll to position [126, 0]
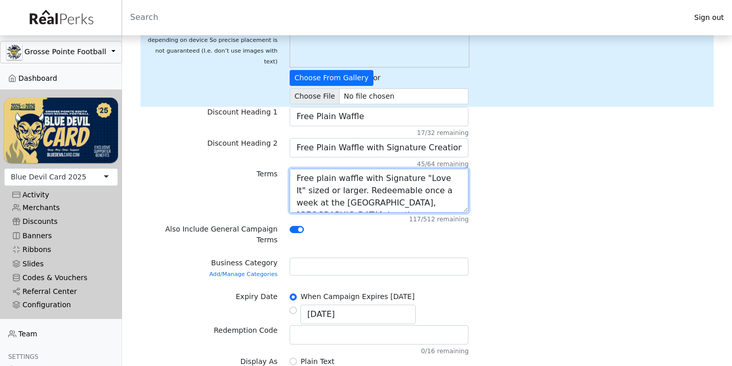
type textarea "Free plain waffle with Signature "Love It" sized or larger. Redeemable once a w…"
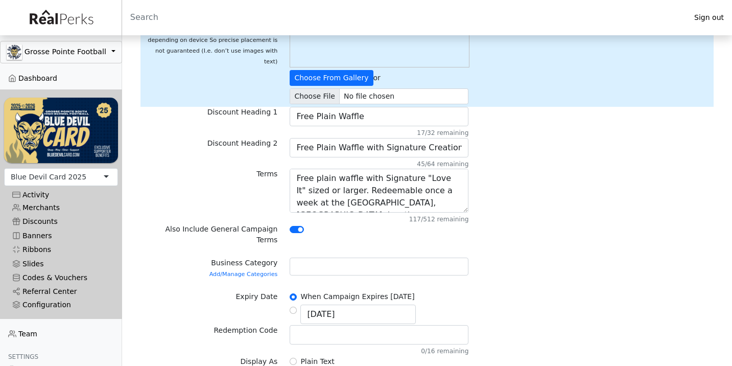
click at [404, 259] on div at bounding box center [379, 266] width 179 height 18
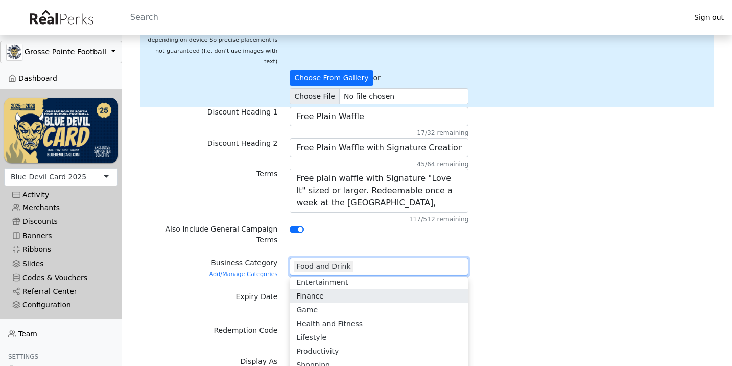
scroll to position [34, 0]
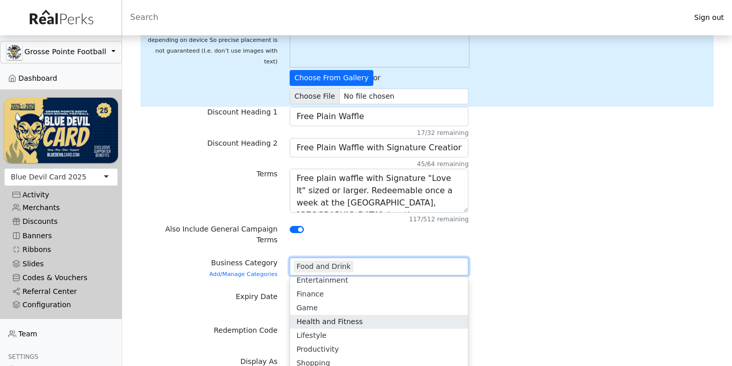
click at [590, 291] on div "Expiry Date When Campaign Expires 08/23/2026 09/12/2025" at bounding box center [426, 308] width 573 height 34
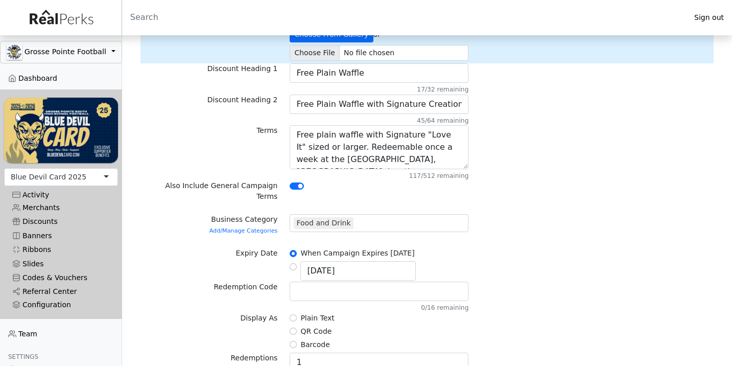
scroll to position [176, 0]
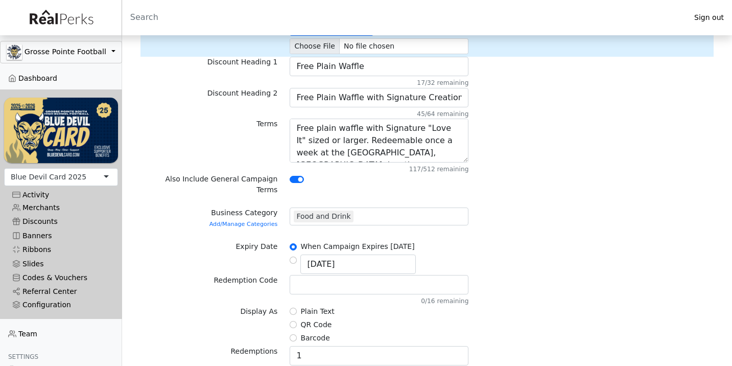
click at [299, 306] on div "Plain Text" at bounding box center [379, 312] width 179 height 12
click at [293, 308] on input "Plain Text" at bounding box center [293, 311] width 7 height 7
radio input "true"
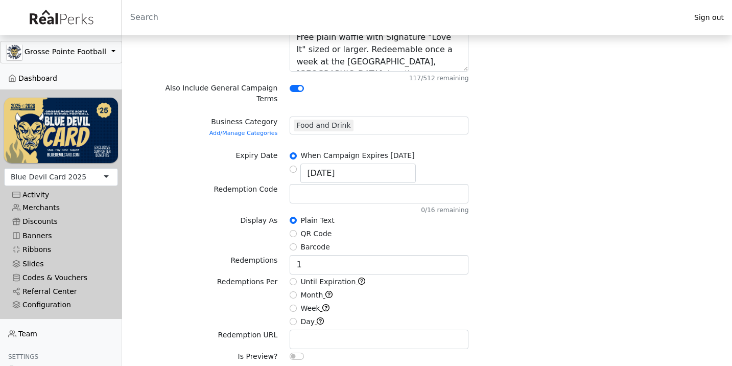
scroll to position [296, 0]
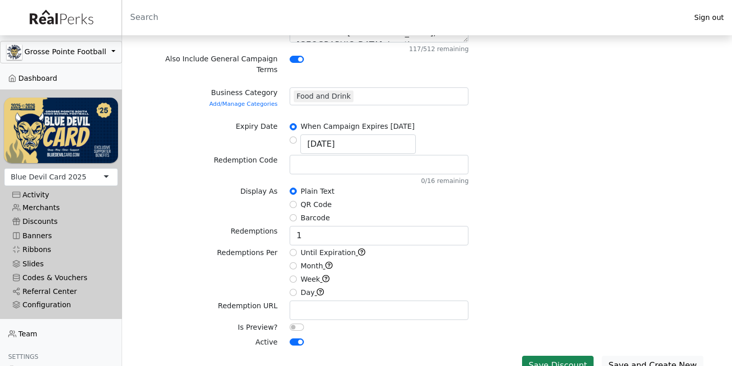
click at [294, 275] on input "Week" at bounding box center [293, 278] width 7 height 7
radio input "true"
click at [562, 356] on button "Save Discount" at bounding box center [558, 365] width 72 height 19
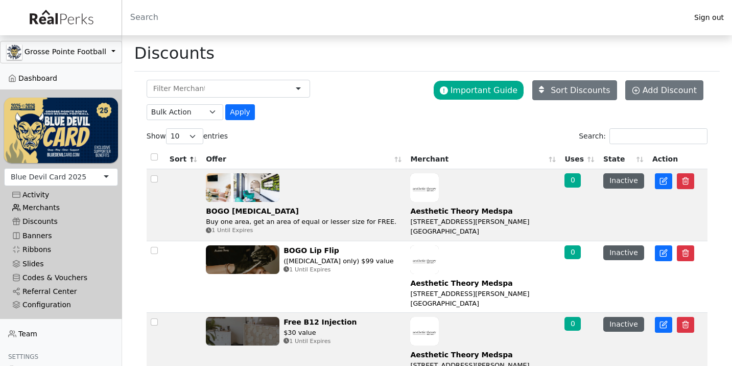
click at [52, 204] on link "Merchants" at bounding box center [61, 208] width 114 height 14
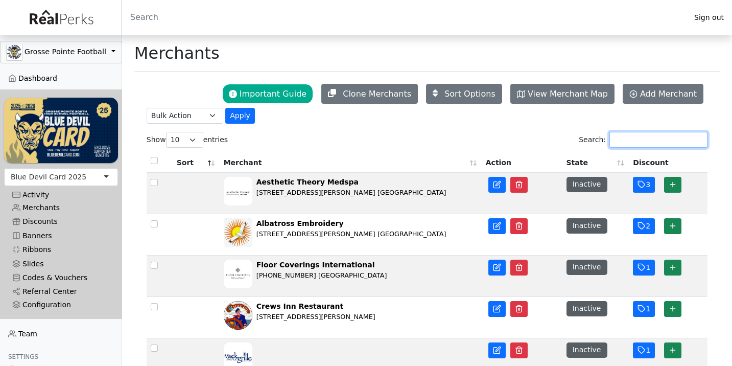
click at [632, 139] on input "Search:" at bounding box center [658, 140] width 98 height 16
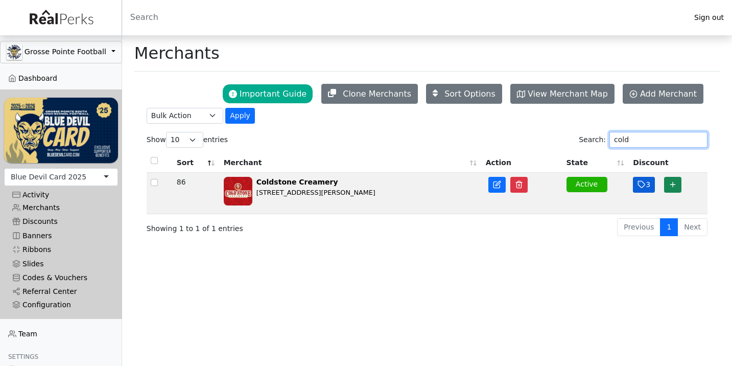
type input "cold"
click at [647, 185] on button "3" at bounding box center [644, 185] width 22 height 16
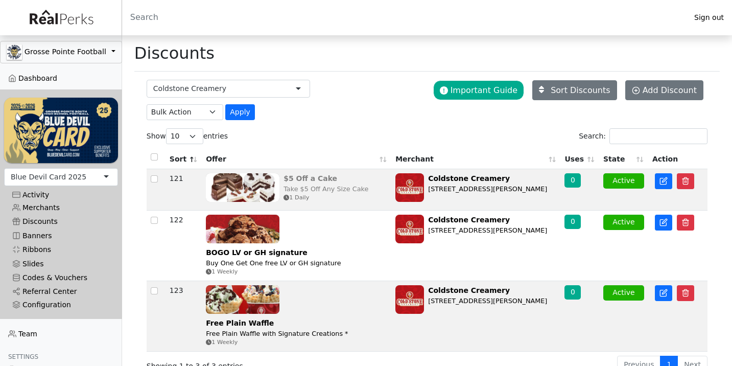
click at [303, 186] on div "Take $5 Off Any Size Cake" at bounding box center [326, 189] width 85 height 10
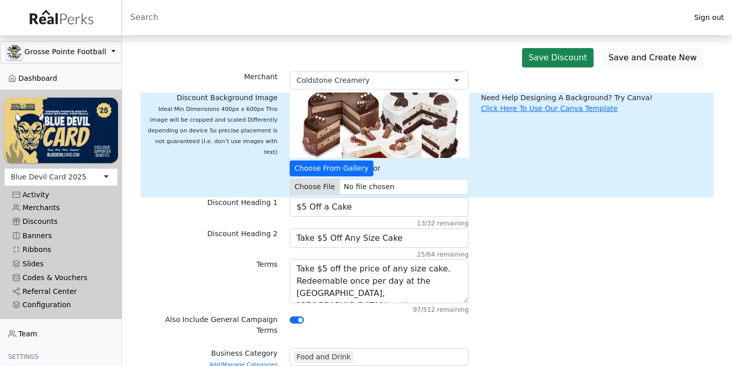
scroll to position [36, 0]
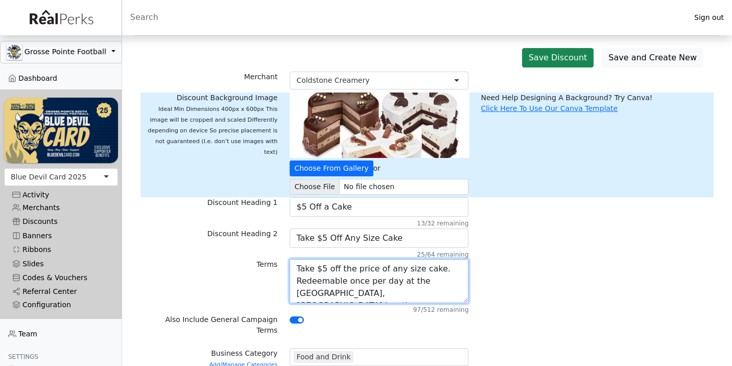
click at [334, 299] on textarea "Take $5 off the price of any size cake. Redeemable once per day at the [GEOGRAP…" at bounding box center [379, 281] width 179 height 44
type textarea "Take $5 off the price of any size cake. Redeemable once per day at the [GEOGRAP…"
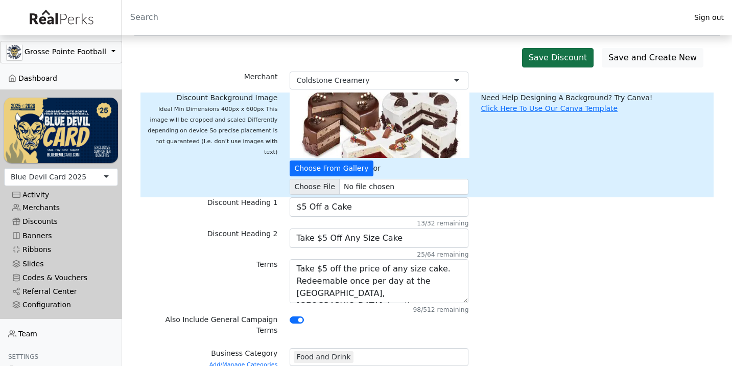
click at [562, 57] on button "Save Discount" at bounding box center [558, 57] width 72 height 19
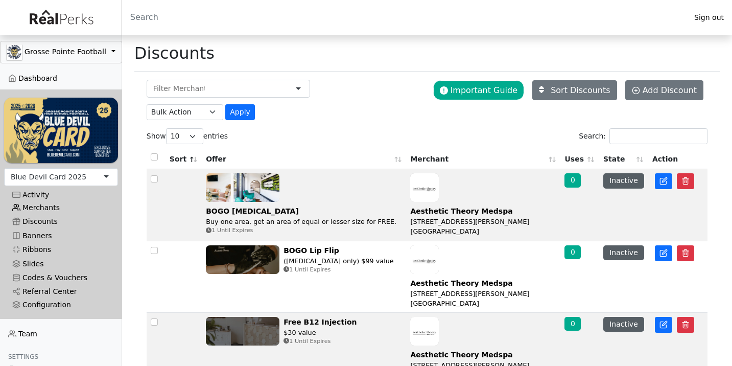
click at [56, 210] on link "Merchants" at bounding box center [61, 208] width 114 height 14
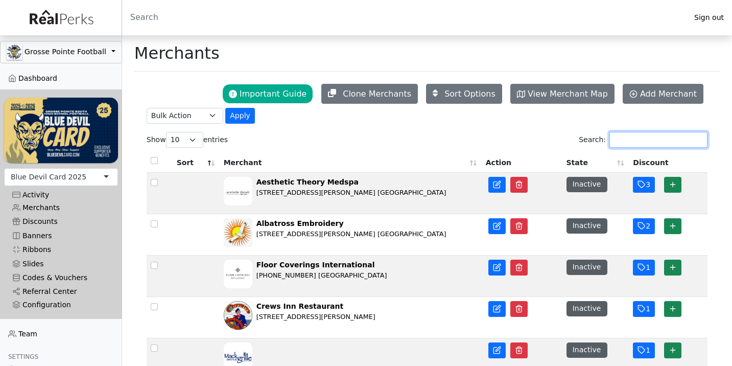
click at [630, 136] on input "Search:" at bounding box center [658, 140] width 98 height 16
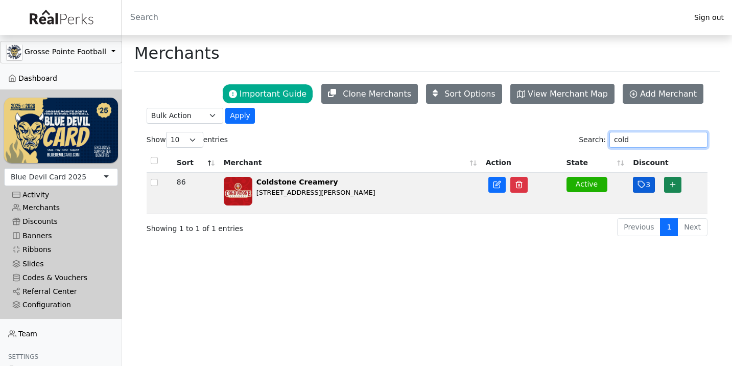
type input "cold"
click at [640, 188] on icon "button" at bounding box center [642, 184] width 8 height 8
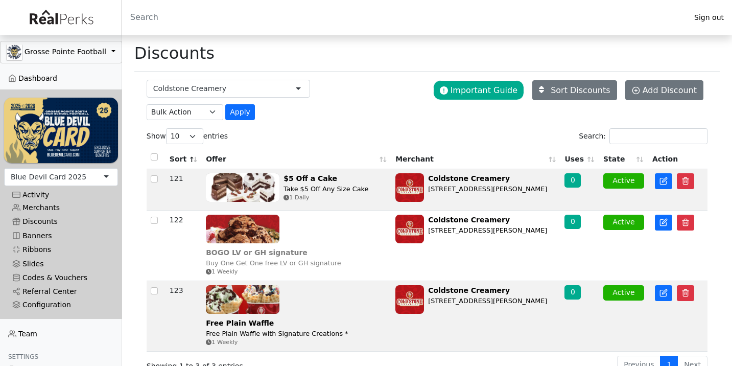
click at [253, 243] on img at bounding box center [243, 229] width 74 height 29
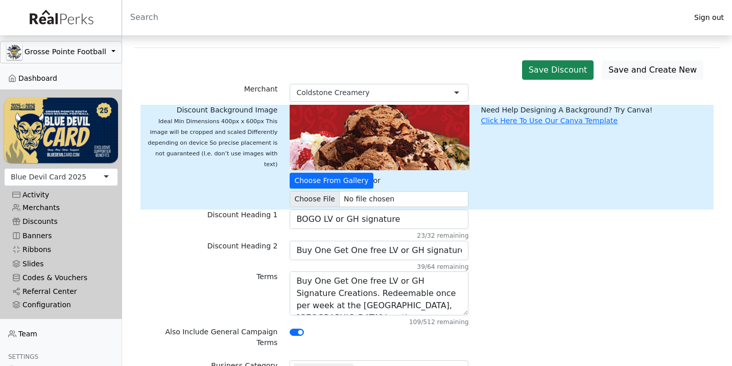
scroll to position [25, 0]
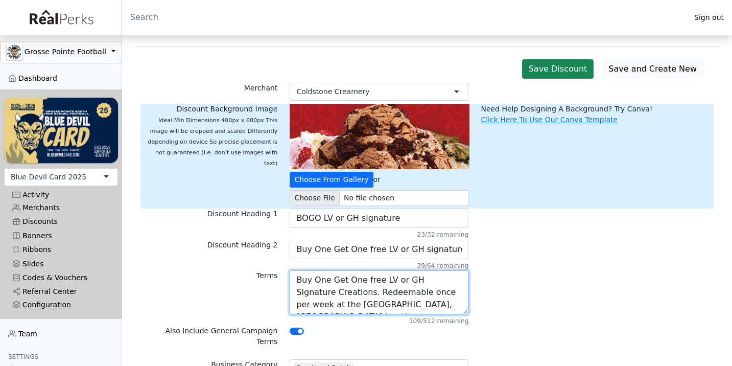
click at [361, 303] on textarea "Buy One Get One free LV or GH Signature Creations. Redeemable once per week at …" at bounding box center [379, 292] width 179 height 44
click at [362, 307] on textarea "Buy One Get One free LV or GH Signature Creations. Redeemable once per week at …" at bounding box center [379, 292] width 179 height 44
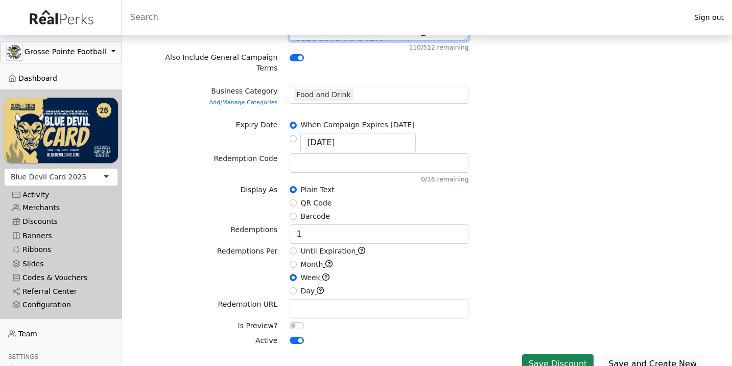
scroll to position [297, 0]
type textarea "Buy One Get One free LV or GH Signature Creations. Redeemable once per week at …"
click at [587, 355] on button "Save Discount" at bounding box center [558, 364] width 72 height 19
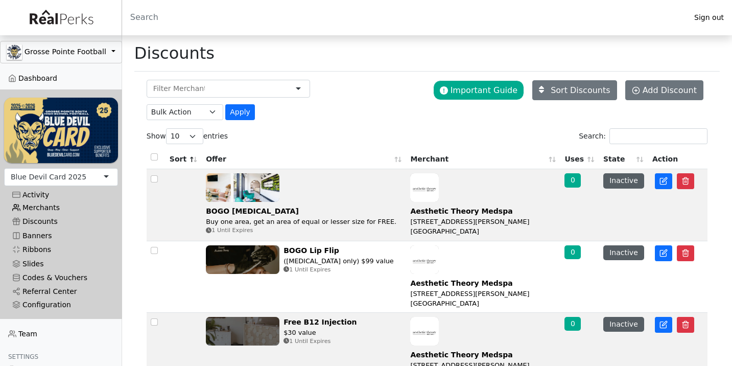
click at [44, 206] on link "Merchants" at bounding box center [61, 208] width 114 height 14
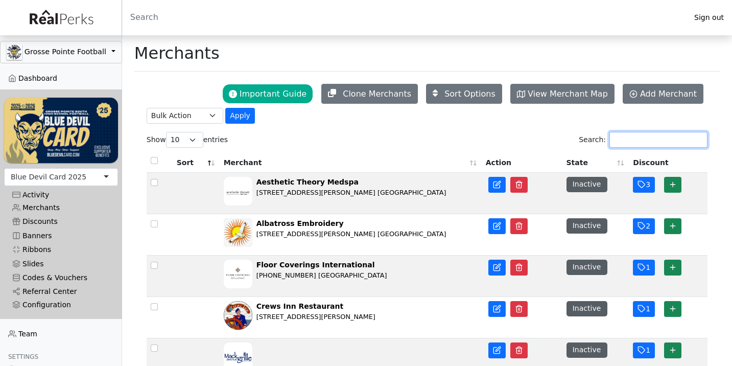
click at [617, 133] on input "Search:" at bounding box center [658, 140] width 98 height 16
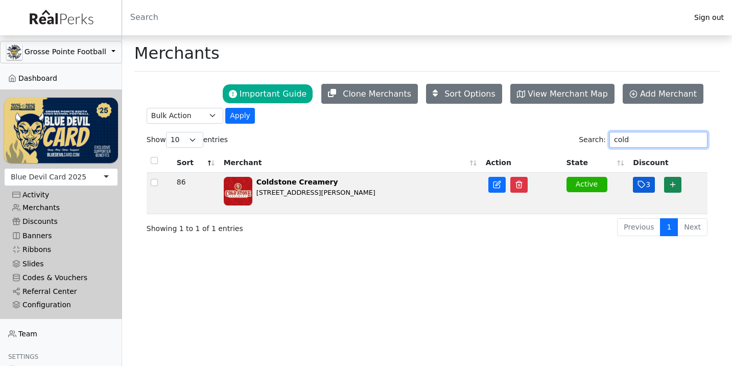
type input "cold"
click at [643, 186] on icon "button" at bounding box center [642, 184] width 8 height 8
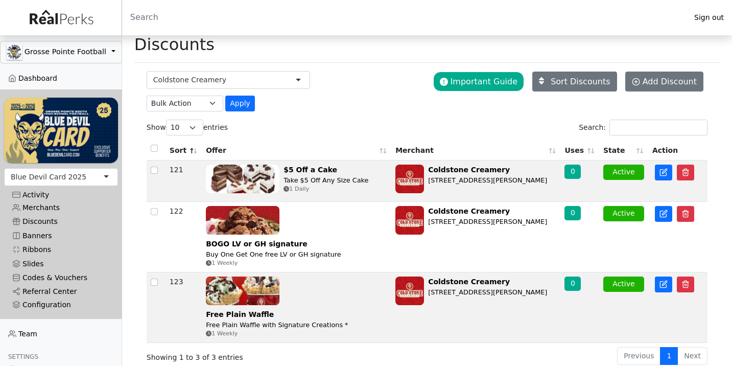
scroll to position [29, 0]
click at [274, 246] on div "BOGO LV or GH signature" at bounding box center [273, 244] width 135 height 11
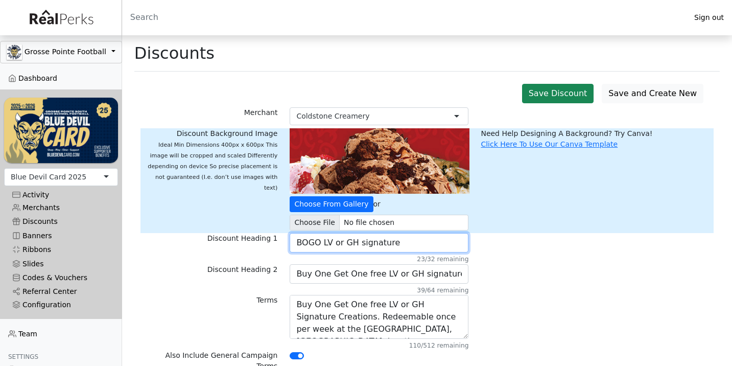
click at [367, 244] on input "BOGO LV or GH signature" at bounding box center [379, 242] width 179 height 19
type input "BOGO LV or GH Signature"
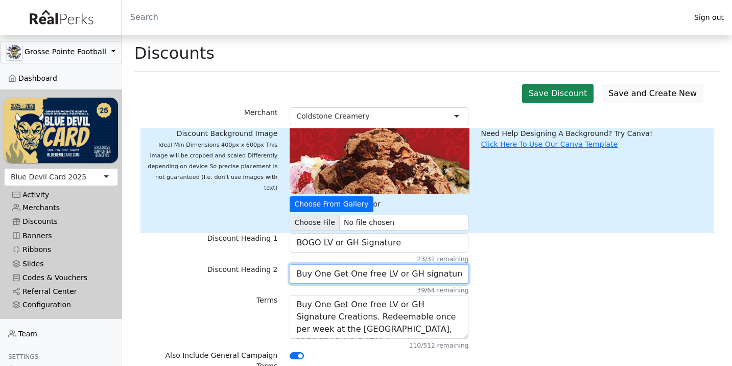
click at [421, 272] on input "Buy One Get One free LV or GH signature" at bounding box center [379, 273] width 179 height 19
type input "Buy One Get One free LV or GH Signature"
click at [523, 287] on div "Discount Heading 2 Buy One Get One free LV or GH Signature 39/64 remaining" at bounding box center [426, 279] width 573 height 31
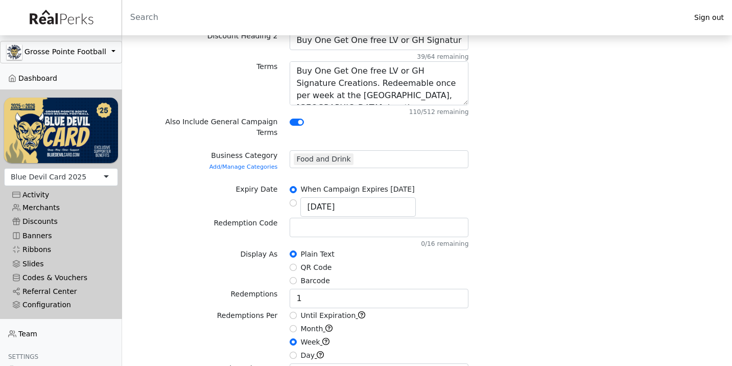
scroll to position [291, 0]
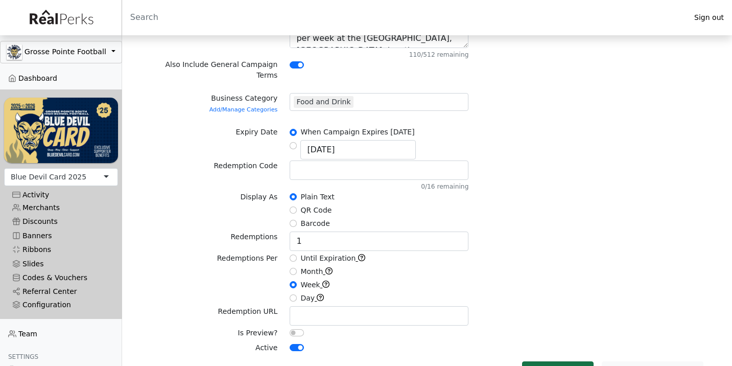
click at [568, 361] on button "Save Discount" at bounding box center [558, 370] width 72 height 19
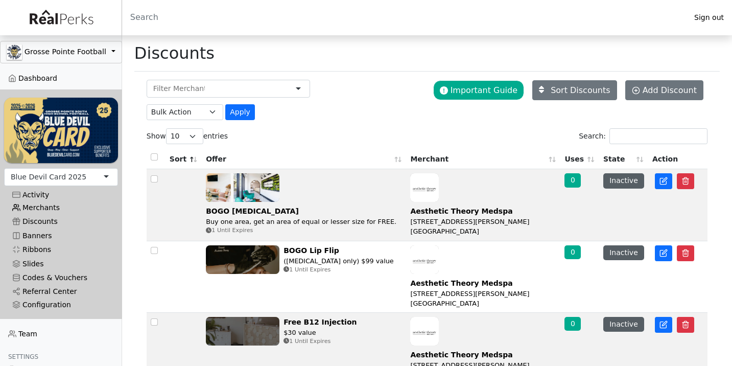
click at [46, 206] on link "Merchants" at bounding box center [61, 208] width 114 height 14
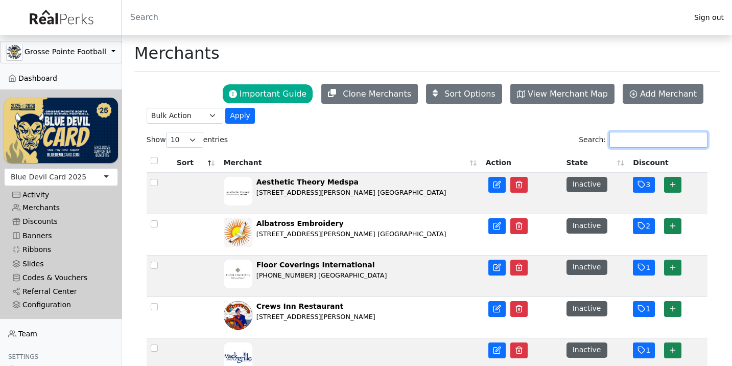
click at [618, 144] on input "Search:" at bounding box center [658, 140] width 98 height 16
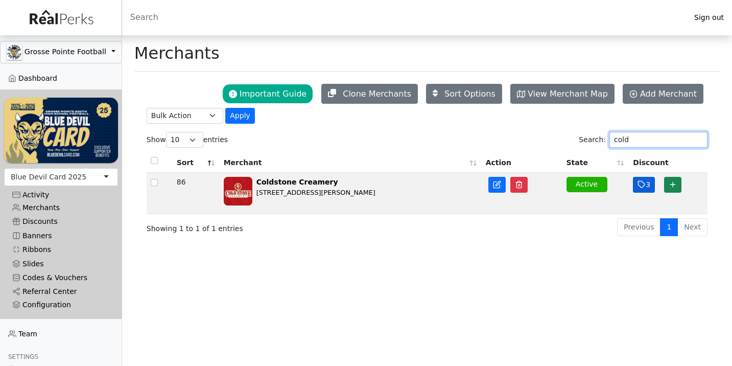
type input "cold"
click at [639, 188] on icon "button" at bounding box center [642, 184] width 8 height 8
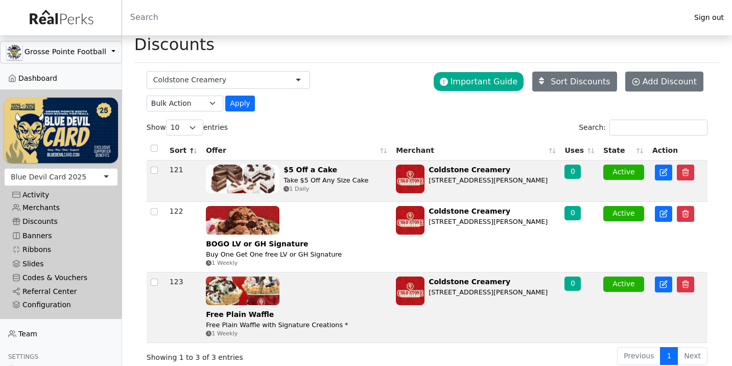
scroll to position [27, 0]
click at [265, 287] on img at bounding box center [243, 290] width 74 height 29
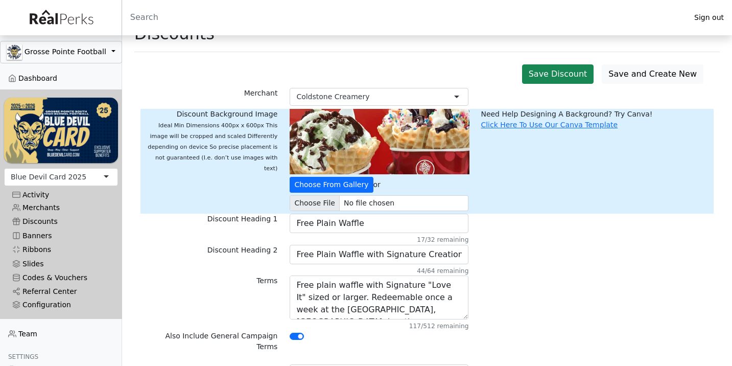
scroll to position [31, 0]
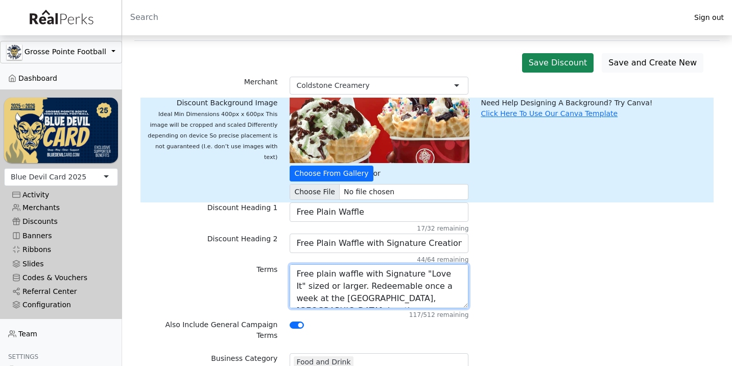
click at [296, 287] on textarea "Free plain waffle with Signature "Love It" sized or larger. Redeemable once a w…" at bounding box center [379, 286] width 179 height 44
click at [295, 273] on textarea "Free plain waffle with Signature "Love It" sized or larger. Redeemable once a w…" at bounding box center [379, 286] width 179 height 44
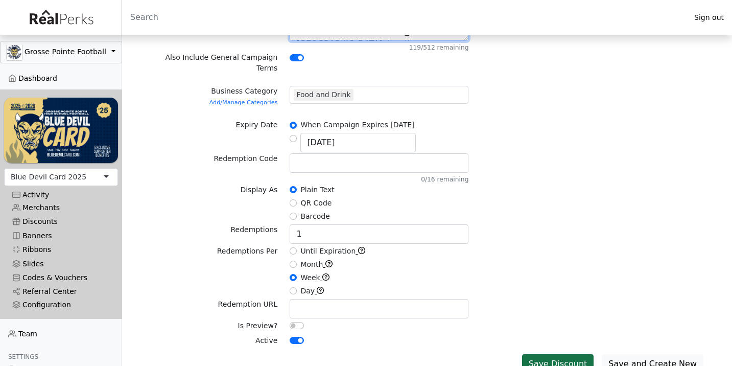
scroll to position [297, 0]
type textarea "* Free plain waffle with Signature "Love It" sized or larger. Redeemable once a…"
click at [559, 355] on button "Save Discount" at bounding box center [558, 364] width 72 height 19
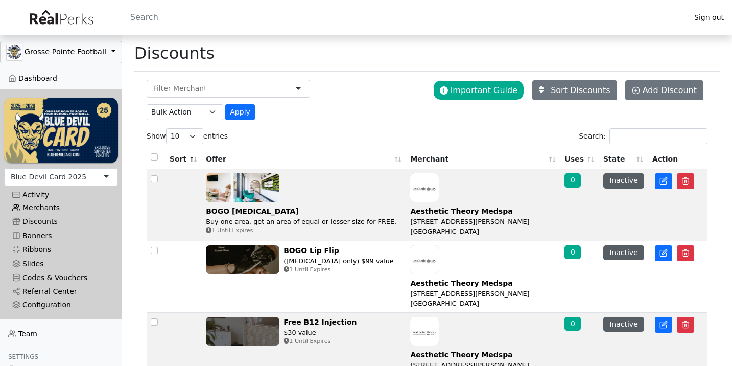
click at [54, 211] on link "Merchants" at bounding box center [61, 208] width 114 height 14
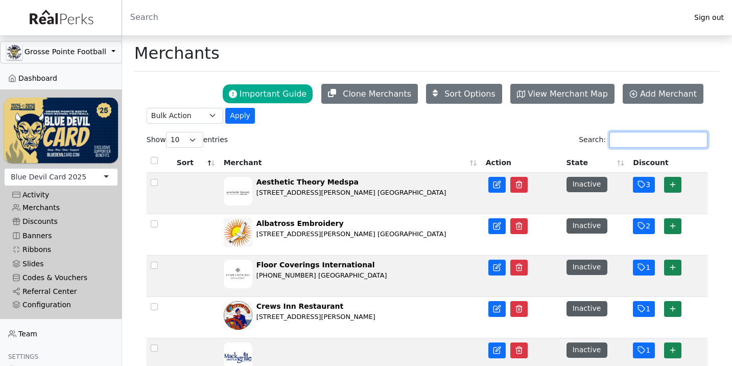
click at [668, 142] on input "Search:" at bounding box center [658, 140] width 98 height 16
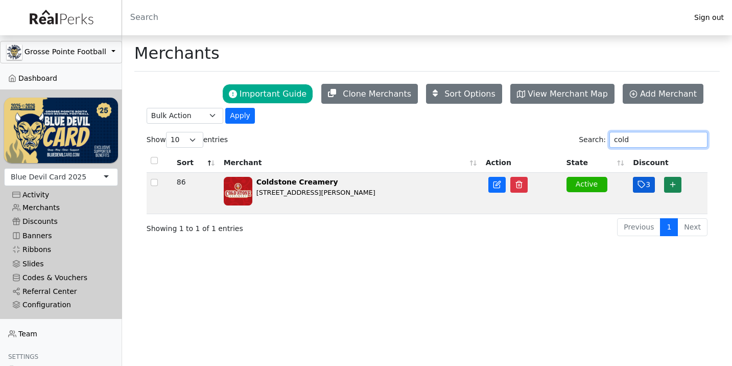
type input "cold"
click at [647, 186] on button "3" at bounding box center [644, 185] width 22 height 16
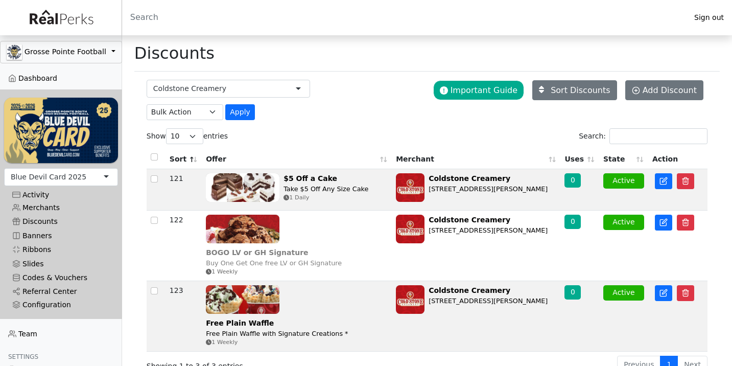
click at [266, 243] on img at bounding box center [243, 229] width 74 height 29
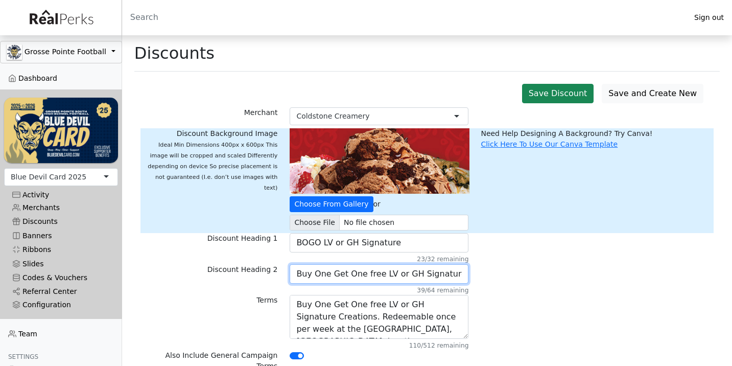
click at [444, 267] on input "Buy One Get One free LV or GH Signature" at bounding box center [379, 273] width 179 height 19
click at [454, 272] on input "Buy One Get One free LV or GH Signature" at bounding box center [379, 273] width 179 height 19
type input "Buy One Get One free LV or GH Signature Creations"
click at [523, 290] on div "Discount Heading 2 Buy One Get One free LV or GH Signature Creations 49/64 rema…" at bounding box center [426, 279] width 573 height 31
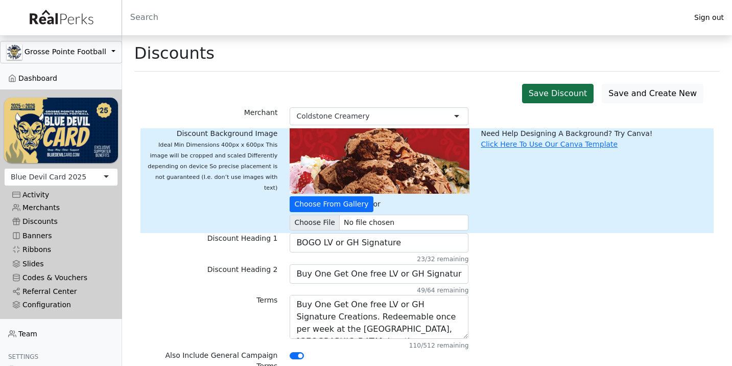
click at [587, 89] on button "Save Discount" at bounding box center [558, 93] width 72 height 19
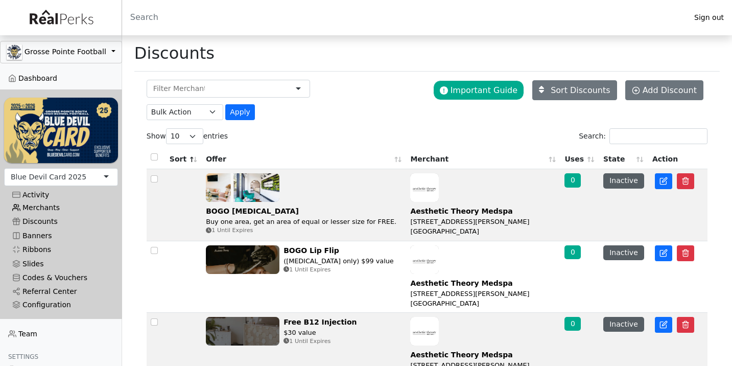
click at [55, 205] on link "Merchants" at bounding box center [61, 208] width 114 height 14
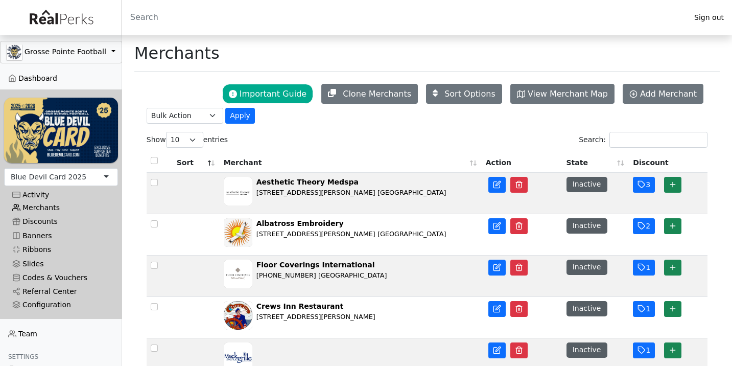
click at [48, 207] on link "Merchants" at bounding box center [61, 208] width 114 height 14
click at [623, 142] on input "Search:" at bounding box center [658, 140] width 98 height 16
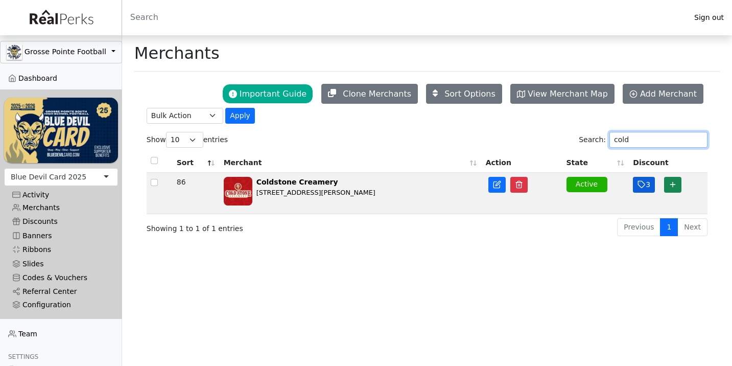
type input "cold"
click at [639, 188] on icon "button" at bounding box center [642, 184] width 8 height 8
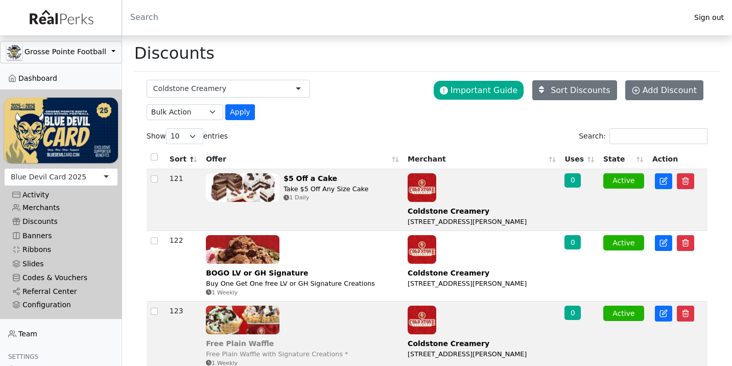
click at [246, 323] on img at bounding box center [243, 319] width 74 height 29
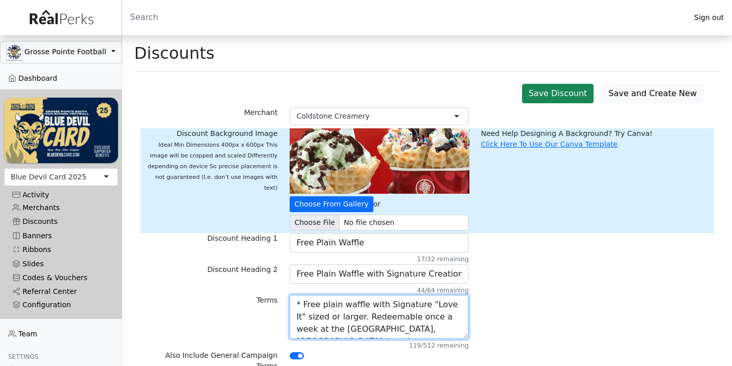
click at [353, 319] on textarea "* Free plain waffle with Signature "Love It" sized or larger. Redeemable once a…" at bounding box center [379, 317] width 179 height 44
type textarea "* Free plain waffle with Signature "Love It" sized or larger. Does NOT apply fo…"
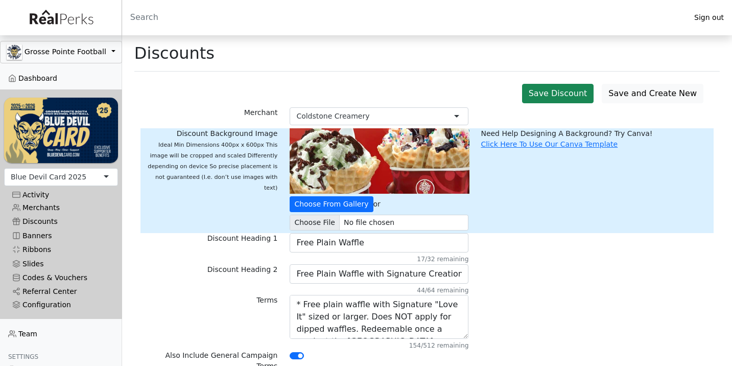
click at [534, 315] on div "Terms * Free plain waffle with Signature "Love It" sized or larger. Redeemable …" at bounding box center [426, 322] width 573 height 55
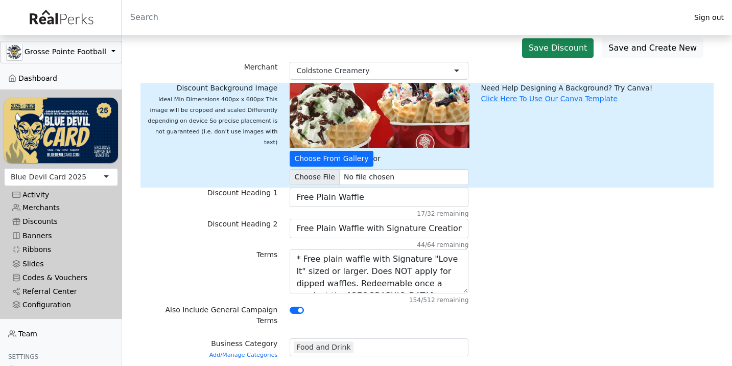
scroll to position [52, 0]
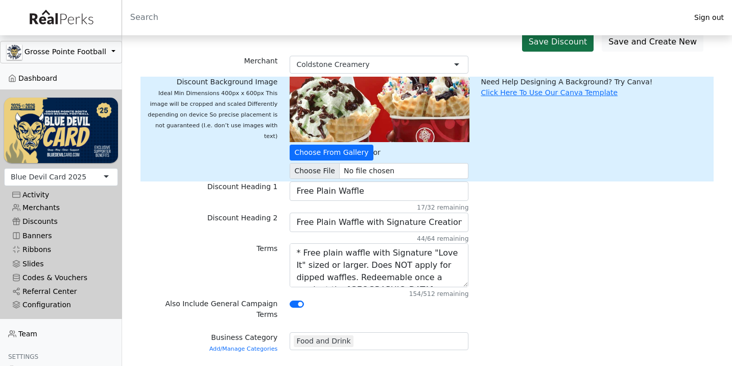
click at [568, 43] on button "Save Discount" at bounding box center [558, 41] width 72 height 19
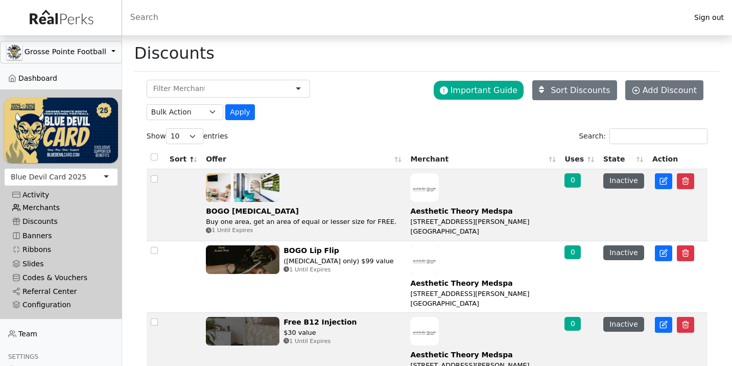
click at [44, 204] on link "Merchants" at bounding box center [61, 208] width 114 height 14
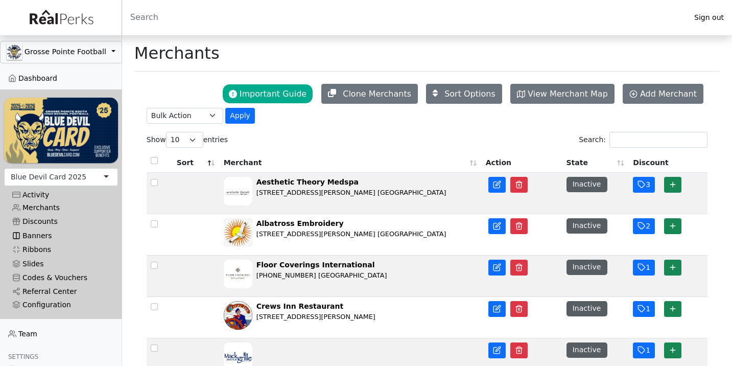
click at [40, 229] on link "Banners" at bounding box center [61, 236] width 114 height 14
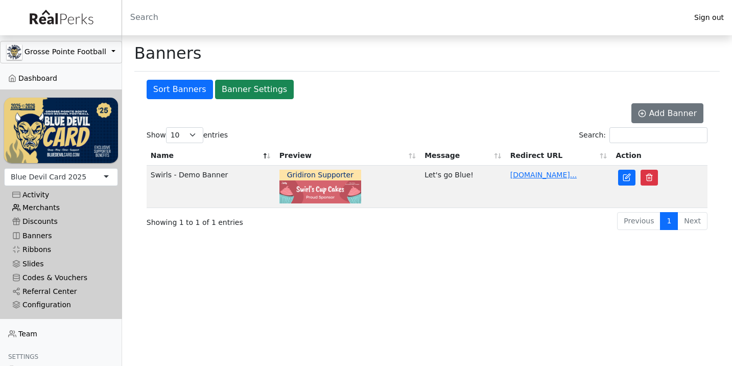
click at [51, 206] on link "Merchants" at bounding box center [61, 208] width 114 height 14
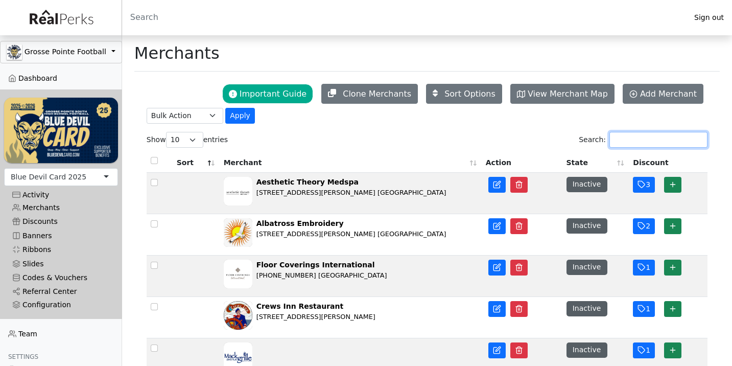
click at [618, 138] on input "Search:" at bounding box center [658, 140] width 98 height 16
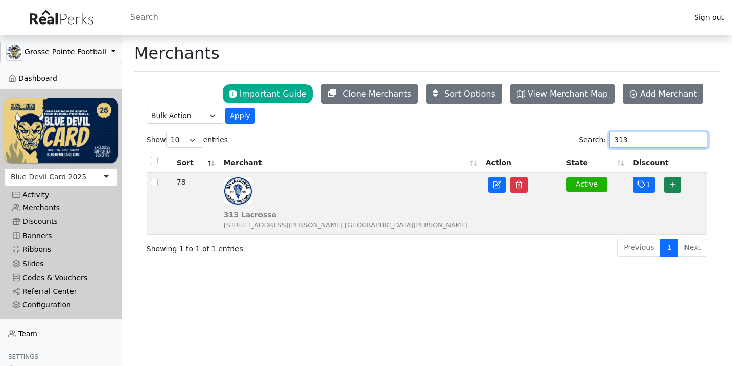
type input "313"
click at [435, 182] on div "[STREET_ADDRESS][PERSON_NAME] [GEOGRAPHIC_DATA][PERSON_NAME]" at bounding box center [351, 203] width 254 height 53
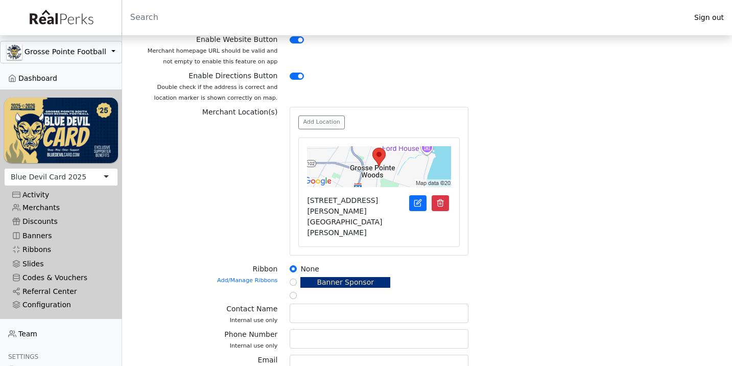
scroll to position [343, 0]
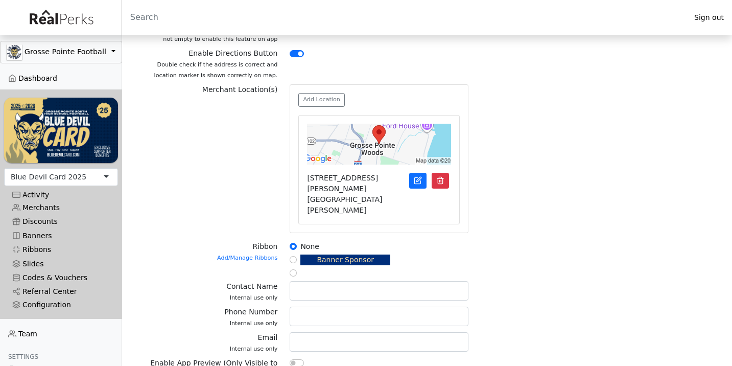
click at [295, 256] on input "radio" at bounding box center [293, 259] width 7 height 7
radio input "true"
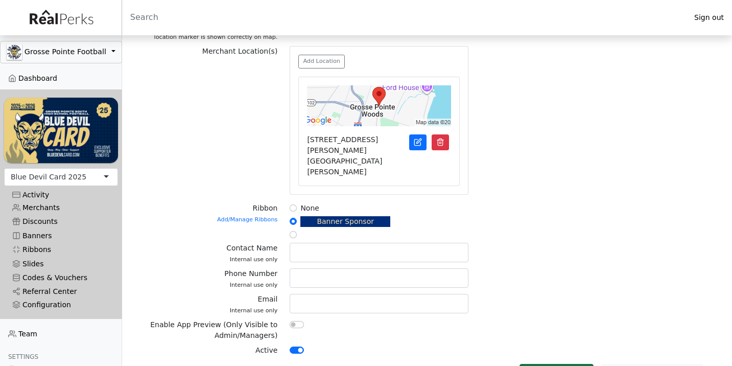
scroll to position [381, 0]
